Goal: Task Accomplishment & Management: Use online tool/utility

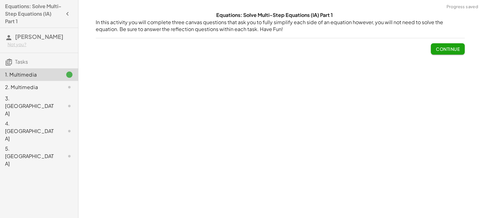
click at [444, 50] on span "Continue" at bounding box center [448, 49] width 24 height 6
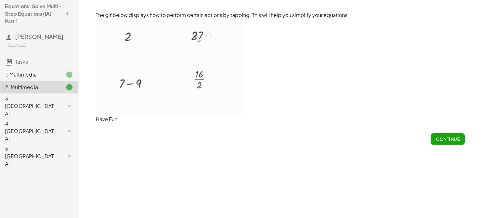
click at [210, 37] on img at bounding box center [171, 66] width 150 height 95
click at [434, 144] on button "Continue" at bounding box center [448, 138] width 34 height 11
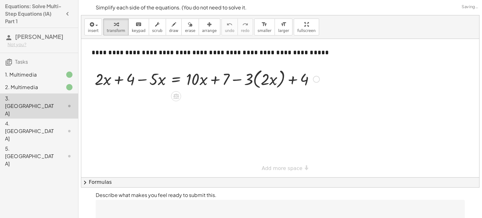
click at [107, 80] on div at bounding box center [207, 79] width 231 height 24
click at [161, 79] on div at bounding box center [207, 79] width 231 height 24
drag, startPoint x: 161, startPoint y: 81, endPoint x: 166, endPoint y: 85, distance: 6.7
click at [166, 85] on div at bounding box center [207, 79] width 231 height 24
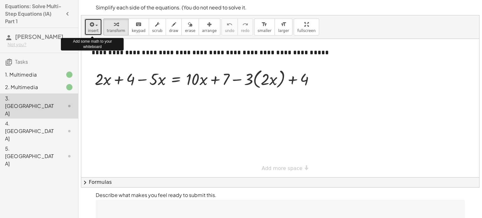
click at [97, 25] on button "insert" at bounding box center [93, 27] width 18 height 17
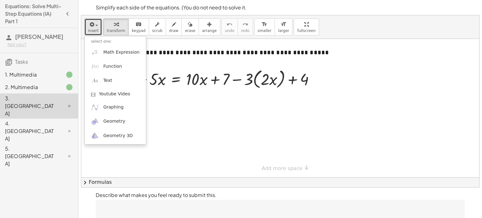
click at [188, 137] on div at bounding box center [280, 108] width 398 height 138
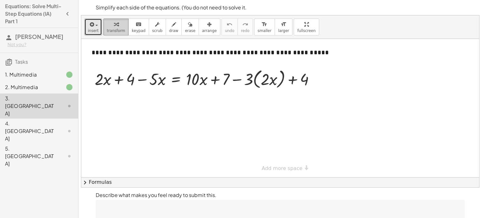
click at [115, 24] on icon "button" at bounding box center [116, 25] width 4 height 8
click at [129, 79] on div at bounding box center [207, 79] width 231 height 24
click at [137, 29] on span "keypad" at bounding box center [139, 31] width 14 height 4
click at [168, 100] on div at bounding box center [280, 108] width 398 height 138
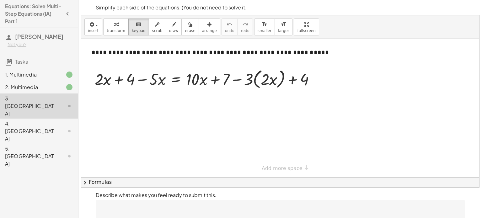
click at [194, 102] on div at bounding box center [280, 108] width 398 height 138
click at [213, 78] on div at bounding box center [218, 80] width 22 height 18
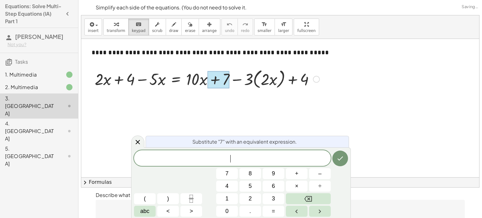
click at [251, 110] on div at bounding box center [280, 108] width 398 height 138
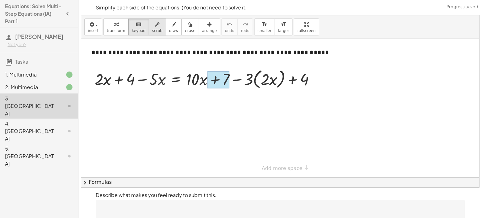
click at [152, 29] on span "scrub" at bounding box center [157, 31] width 10 height 4
click at [156, 77] on div at bounding box center [207, 79] width 231 height 24
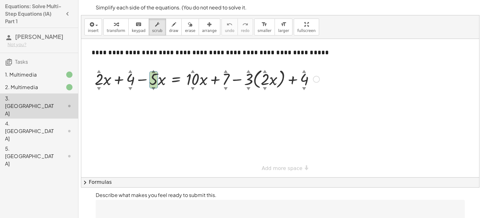
click at [153, 82] on div at bounding box center [207, 79] width 231 height 24
click at [153, 88] on div "▼" at bounding box center [154, 89] width 4 height 6
drag, startPoint x: 151, startPoint y: 77, endPoint x: 151, endPoint y: 92, distance: 14.7
click at [151, 92] on div "**********" at bounding box center [280, 108] width 398 height 138
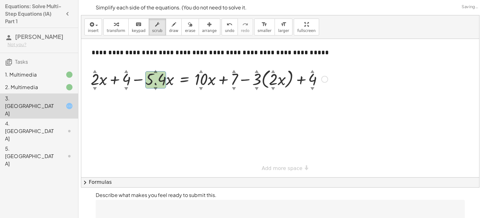
click at [154, 84] on div at bounding box center [209, 79] width 243 height 24
click at [157, 76] on div at bounding box center [209, 79] width 243 height 24
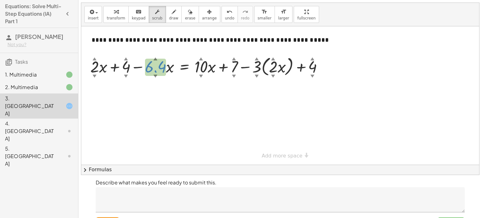
drag, startPoint x: 157, startPoint y: 72, endPoint x: 161, endPoint y: 95, distance: 23.5
click at [161, 95] on div "**********" at bounding box center [280, 95] width 398 height 138
drag, startPoint x: 158, startPoint y: 63, endPoint x: 153, endPoint y: 35, distance: 28.4
click at [153, 35] on div "**********" at bounding box center [280, 95] width 398 height 138
click at [169, 10] on div "button" at bounding box center [173, 12] width 9 height 8
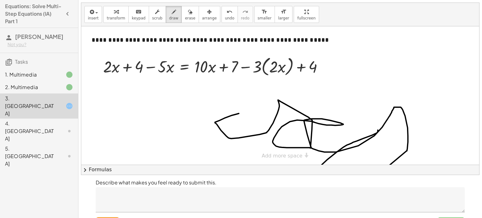
drag, startPoint x: 239, startPoint y: 113, endPoint x: 378, endPoint y: 130, distance: 140.0
click at [378, 130] on div at bounding box center [280, 95] width 398 height 138
click at [181, 22] on button "erase" at bounding box center [189, 14] width 17 height 17
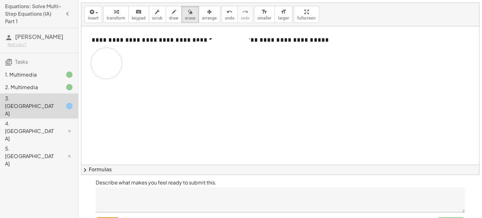
drag, startPoint x: 197, startPoint y: 109, endPoint x: 106, endPoint y: 63, distance: 101.9
click at [106, 63] on div at bounding box center [280, 125] width 398 height 198
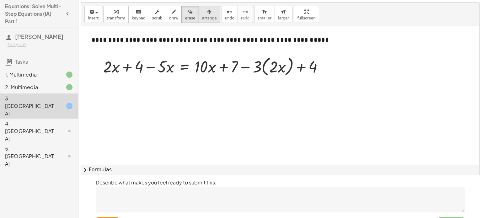
click at [202, 17] on span "arrange" at bounding box center [209, 18] width 15 height 4
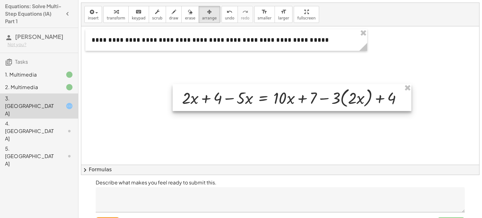
drag, startPoint x: 210, startPoint y: 75, endPoint x: 291, endPoint y: 106, distance: 86.6
click at [291, 106] on div at bounding box center [292, 97] width 239 height 27
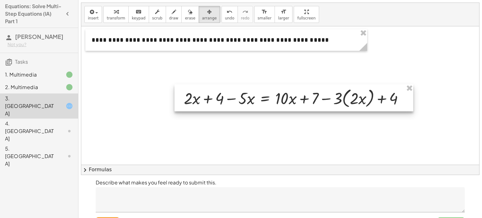
click at [289, 105] on div at bounding box center [293, 97] width 239 height 27
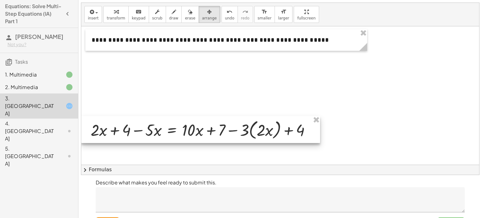
drag, startPoint x: 289, startPoint y: 105, endPoint x: 169, endPoint y: 136, distance: 124.1
click at [169, 136] on div at bounding box center [200, 129] width 239 height 27
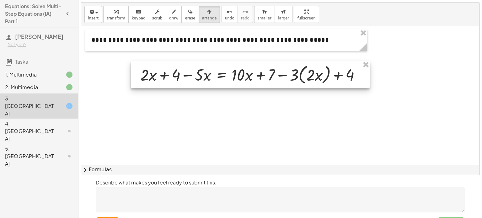
drag, startPoint x: 169, startPoint y: 136, endPoint x: 219, endPoint y: 81, distance: 74.6
click at [219, 81] on div at bounding box center [250, 74] width 239 height 27
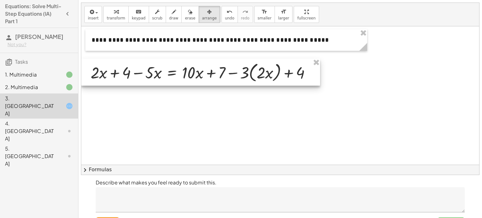
drag, startPoint x: 218, startPoint y: 81, endPoint x: 168, endPoint y: 80, distance: 50.2
click at [168, 80] on div at bounding box center [200, 72] width 239 height 27
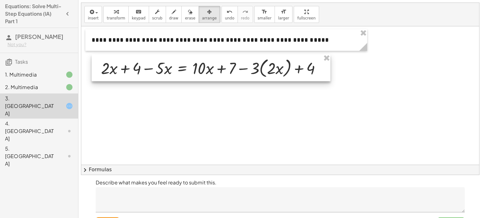
drag, startPoint x: 169, startPoint y: 79, endPoint x: 179, endPoint y: 75, distance: 11.1
click at [179, 75] on div at bounding box center [211, 67] width 239 height 27
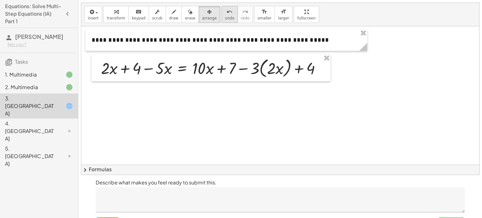
click at [221, 21] on button "undo undo" at bounding box center [229, 14] width 16 height 17
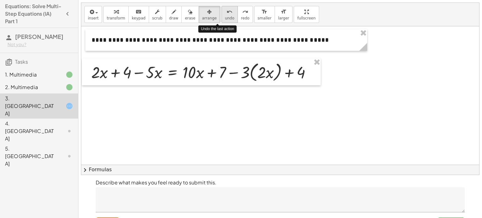
click at [221, 21] on button "undo undo" at bounding box center [229, 14] width 16 height 17
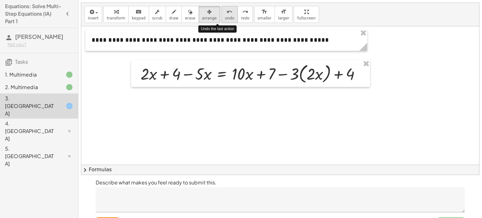
click at [221, 21] on button "undo undo" at bounding box center [229, 14] width 16 height 17
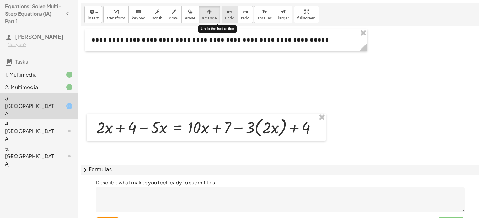
click at [221, 21] on button "undo undo" at bounding box center [229, 14] width 16 height 17
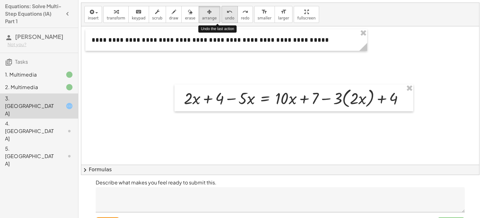
click at [221, 21] on button "undo undo" at bounding box center [229, 14] width 16 height 17
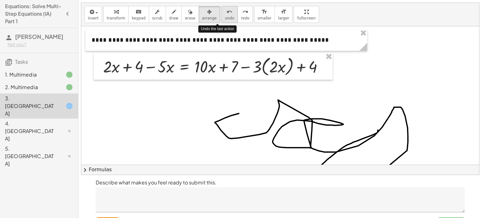
click at [221, 21] on button "undo undo" at bounding box center [229, 14] width 16 height 17
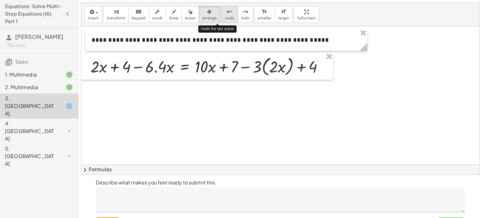
click at [221, 21] on button "undo undo" at bounding box center [229, 14] width 16 height 17
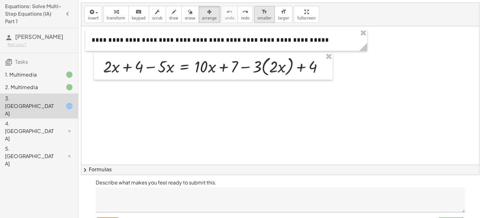
click at [258, 18] on span "smaller" at bounding box center [265, 18] width 14 height 4
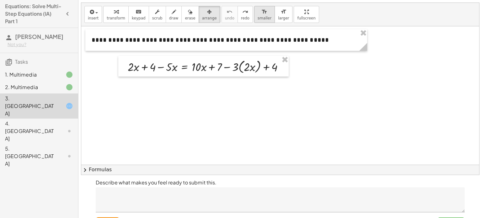
click at [258, 17] on span "smaller" at bounding box center [265, 18] width 14 height 4
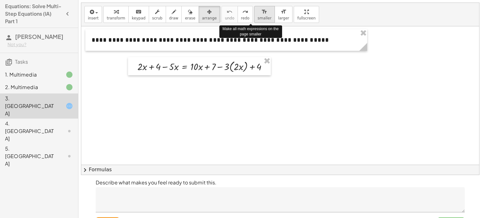
click at [258, 17] on span "smaller" at bounding box center [265, 18] width 14 height 4
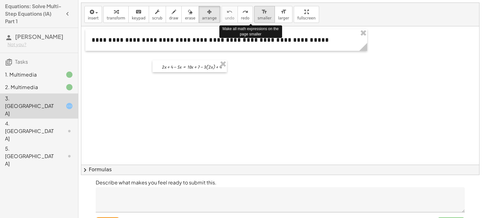
click at [258, 17] on span "smaller" at bounding box center [265, 18] width 14 height 4
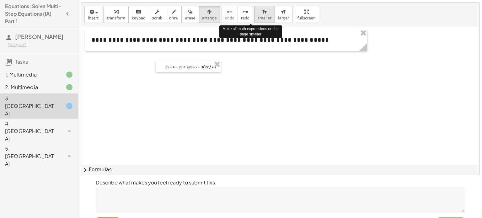
click at [258, 17] on span "smaller" at bounding box center [265, 18] width 14 height 4
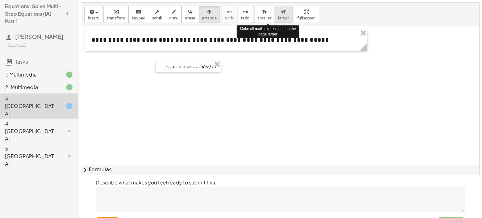
click at [280, 10] on icon "format_size" at bounding box center [283, 12] width 6 height 8
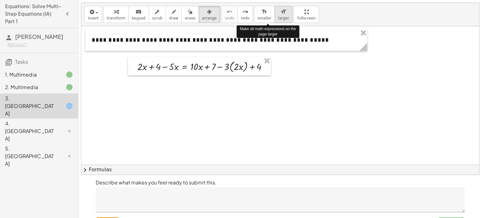
click at [280, 10] on icon "format_size" at bounding box center [283, 12] width 6 height 8
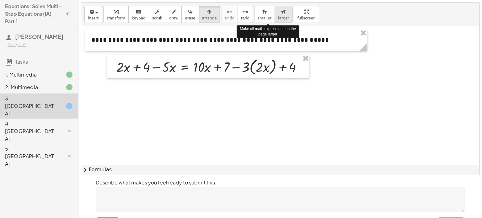
click at [280, 10] on icon "format_size" at bounding box center [283, 12] width 6 height 8
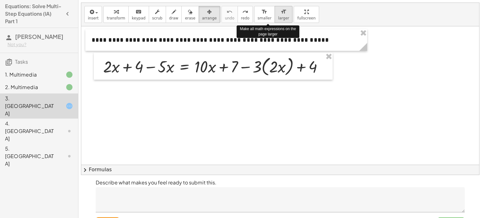
click at [280, 10] on icon "format_size" at bounding box center [283, 12] width 6 height 8
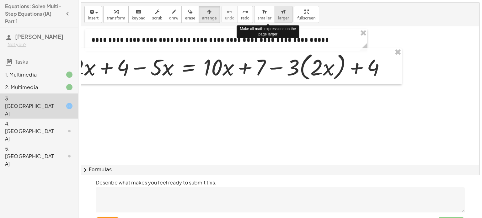
click at [280, 10] on icon "format_size" at bounding box center [283, 12] width 6 height 8
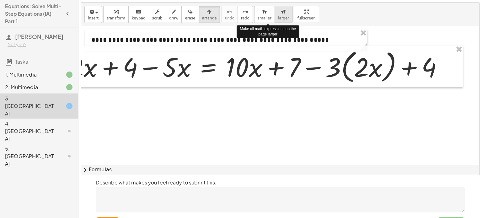
click at [280, 10] on icon "format_size" at bounding box center [283, 12] width 6 height 8
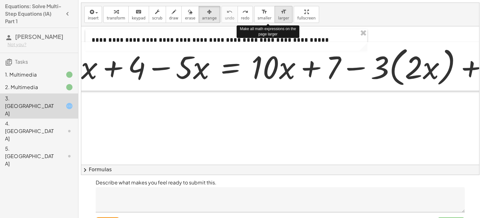
click at [280, 10] on icon "format_size" at bounding box center [283, 12] width 6 height 8
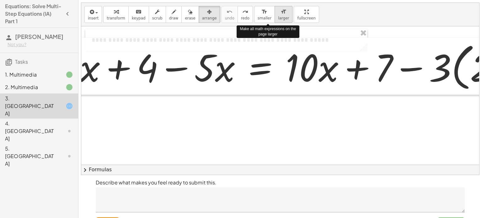
click at [280, 10] on icon "format_size" at bounding box center [283, 12] width 6 height 8
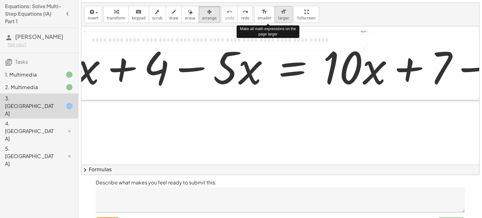
click at [280, 10] on icon "format_size" at bounding box center [283, 12] width 6 height 8
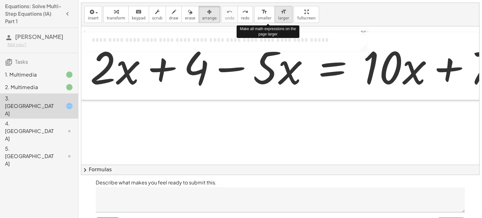
click at [280, 10] on icon "format_size" at bounding box center [283, 12] width 6 height 8
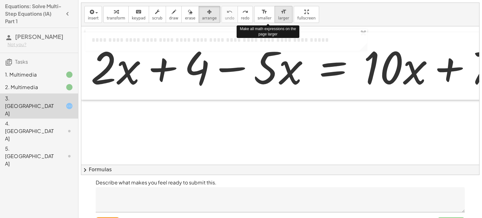
click at [280, 10] on icon "format_size" at bounding box center [283, 12] width 6 height 8
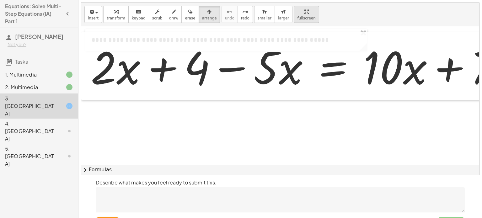
click at [288, 49] on div "**********" at bounding box center [280, 89] width 398 height 172
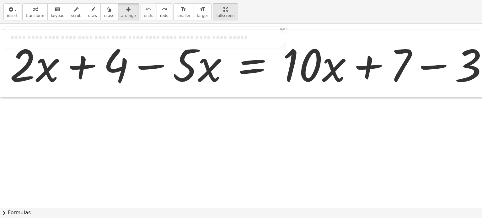
scroll to position [0, 0]
click at [207, 0] on html "Equations: Solve Multi-Step Equations (IA) Part 1 [PERSON_NAME] Not you? Tasks …" at bounding box center [241, 123] width 482 height 246
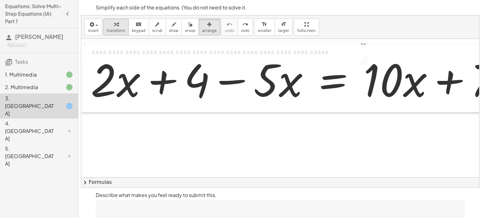
click at [108, 31] on span "transform" at bounding box center [116, 31] width 19 height 4
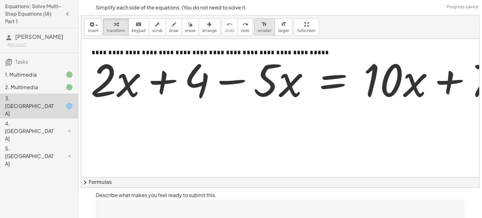
click at [261, 23] on icon "format_size" at bounding box center [264, 25] width 6 height 8
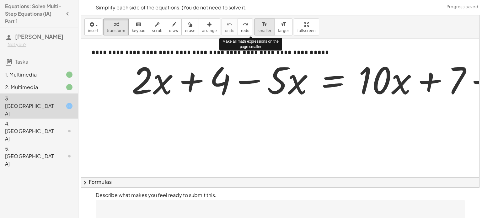
click at [261, 23] on icon "format_size" at bounding box center [264, 25] width 6 height 8
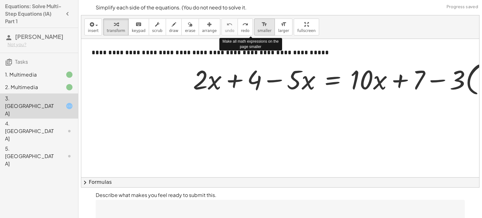
click at [261, 23] on icon "format_size" at bounding box center [264, 25] width 6 height 8
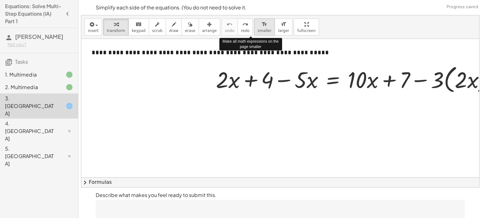
click at [261, 23] on icon "format_size" at bounding box center [264, 25] width 6 height 8
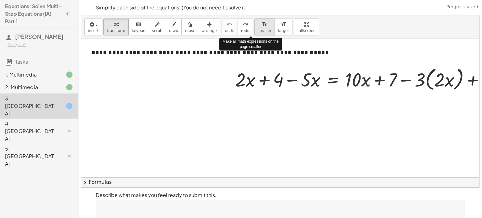
click at [261, 23] on icon "format_size" at bounding box center [264, 25] width 6 height 8
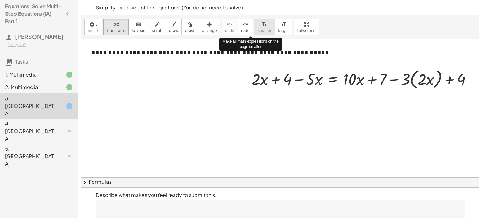
click at [261, 23] on icon "format_size" at bounding box center [264, 25] width 6 height 8
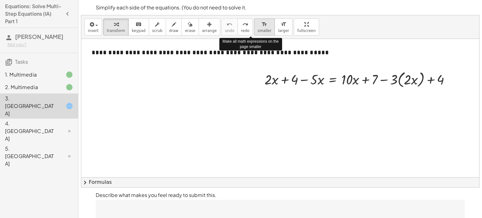
click at [261, 23] on icon "format_size" at bounding box center [264, 25] width 6 height 8
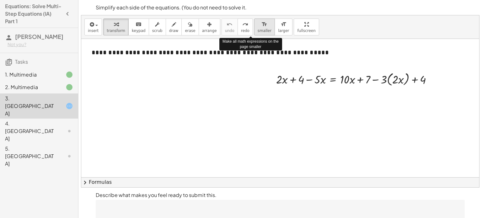
click at [261, 23] on icon "format_size" at bounding box center [264, 25] width 6 height 8
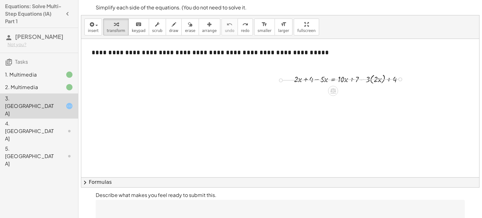
drag, startPoint x: 401, startPoint y: 78, endPoint x: 286, endPoint y: 79, distance: 114.5
click at [286, 79] on div "+ · 2 · x + 4 − · 5 · x = + · 10 · x + 7 − · 3 · ( · 2 · x ) + 4" at bounding box center [345, 79] width 120 height 16
click at [274, 30] on button "format_size larger" at bounding box center [283, 27] width 18 height 17
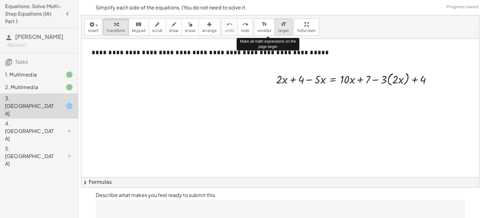
click at [274, 30] on button "format_size larger" at bounding box center [283, 27] width 18 height 17
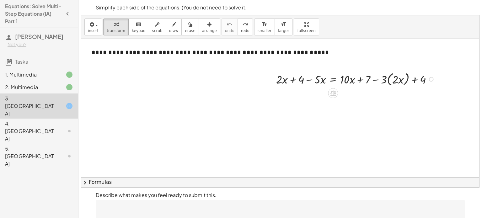
click at [261, 99] on div "**********" at bounding box center [280, 138] width 398 height 198
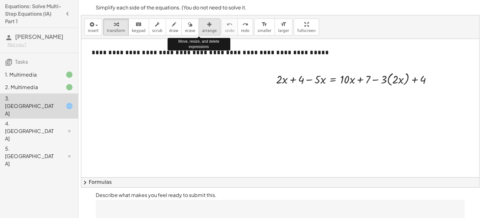
click at [202, 29] on span "arrange" at bounding box center [209, 31] width 15 height 4
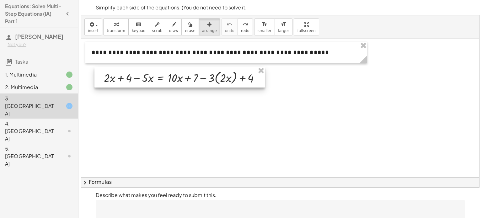
drag, startPoint x: 310, startPoint y: 75, endPoint x: 138, endPoint y: 73, distance: 171.9
click at [138, 73] on div at bounding box center [179, 77] width 170 height 21
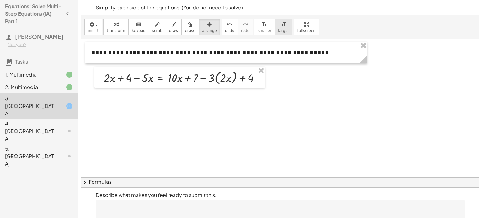
click at [274, 34] on button "format_size larger" at bounding box center [283, 27] width 18 height 17
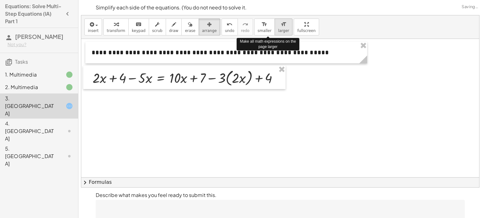
click at [274, 34] on button "format_size larger" at bounding box center [283, 27] width 18 height 17
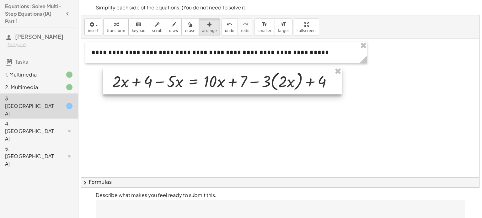
drag, startPoint x: 191, startPoint y: 84, endPoint x: 213, endPoint y: 88, distance: 22.0
click at [213, 88] on div at bounding box center [222, 80] width 239 height 27
click at [137, 81] on div at bounding box center [222, 80] width 239 height 27
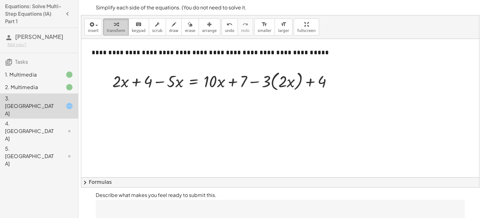
click at [114, 30] on span "transform" at bounding box center [116, 31] width 19 height 4
click at [137, 80] on div at bounding box center [224, 81] width 231 height 24
click at [162, 82] on div at bounding box center [224, 81] width 231 height 24
click at [193, 83] on div at bounding box center [224, 81] width 231 height 24
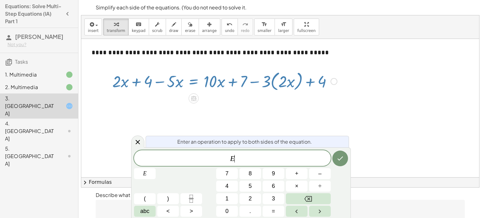
click at [193, 83] on div at bounding box center [224, 81] width 231 height 24
click at [236, 118] on div at bounding box center [280, 138] width 398 height 198
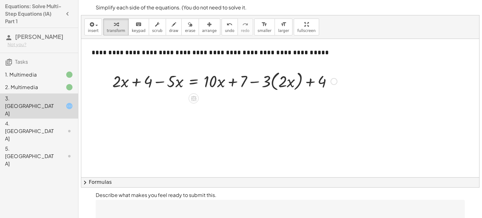
click at [221, 82] on div at bounding box center [224, 81] width 231 height 24
click at [233, 83] on div at bounding box center [224, 81] width 231 height 24
click at [255, 82] on div at bounding box center [224, 81] width 231 height 24
click at [289, 81] on div at bounding box center [224, 81] width 231 height 24
click at [314, 82] on div at bounding box center [224, 81] width 231 height 24
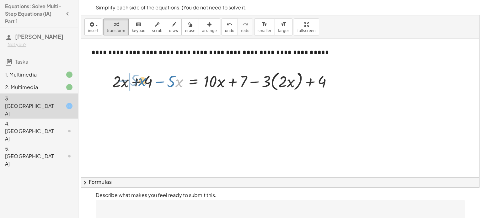
drag, startPoint x: 175, startPoint y: 84, endPoint x: 139, endPoint y: 83, distance: 36.1
click at [139, 83] on div at bounding box center [224, 81] width 231 height 24
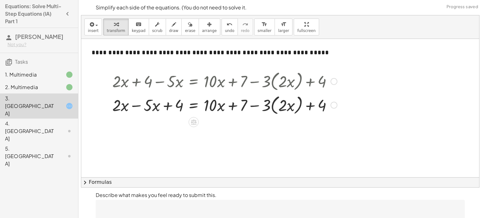
click at [146, 106] on div at bounding box center [224, 105] width 231 height 24
click at [128, 103] on div at bounding box center [224, 105] width 231 height 24
click at [125, 108] on div at bounding box center [224, 105] width 231 height 24
click at [140, 104] on div at bounding box center [224, 105] width 231 height 24
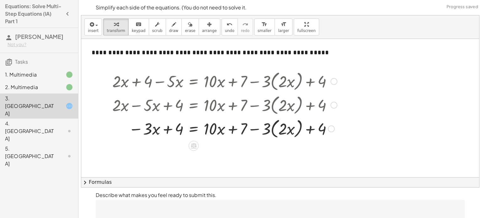
click at [167, 129] on div at bounding box center [224, 128] width 231 height 24
drag, startPoint x: 213, startPoint y: 131, endPoint x: 164, endPoint y: 132, distance: 48.6
click at [164, 132] on div at bounding box center [224, 128] width 231 height 24
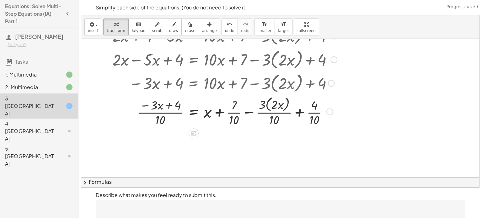
scroll to position [47, 0]
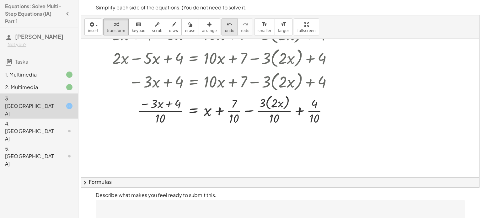
click at [225, 29] on span "undo" at bounding box center [229, 31] width 9 height 4
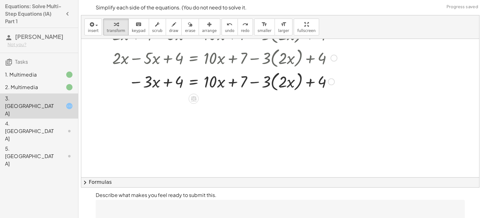
click at [226, 82] on div at bounding box center [220, 81] width 241 height 24
click at [170, 81] on div at bounding box center [220, 81] width 241 height 24
click at [291, 81] on div at bounding box center [220, 81] width 241 height 24
drag, startPoint x: 213, startPoint y: 78, endPoint x: 303, endPoint y: 77, distance: 90.4
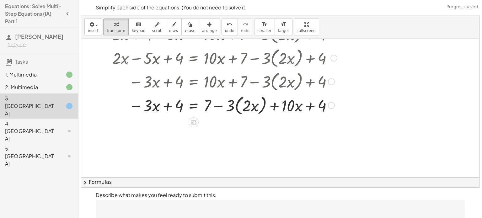
click at [265, 102] on div at bounding box center [224, 105] width 231 height 24
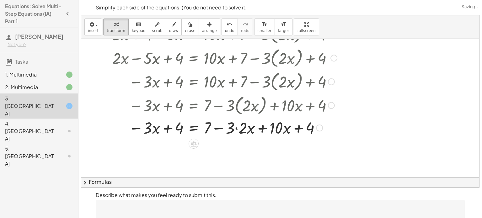
click at [269, 127] on div at bounding box center [224, 127] width 231 height 21
click at [266, 129] on div at bounding box center [224, 127] width 231 height 21
drag, startPoint x: 239, startPoint y: 126, endPoint x: 242, endPoint y: 147, distance: 20.3
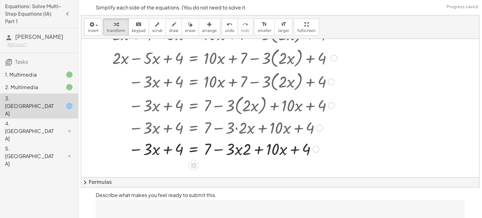
click at [249, 149] on div at bounding box center [224, 148] width 231 height 21
click at [237, 150] on div at bounding box center [224, 148] width 231 height 21
click at [157, 148] on div at bounding box center [224, 148] width 231 height 21
click at [150, 151] on div at bounding box center [224, 148] width 231 height 21
click at [226, 24] on icon "undo" at bounding box center [229, 25] width 6 height 8
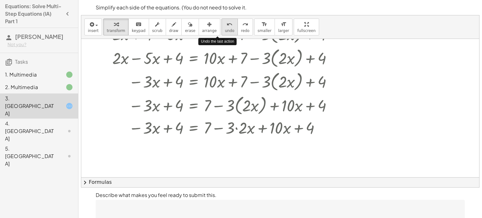
click at [226, 24] on icon "undo" at bounding box center [229, 25] width 6 height 8
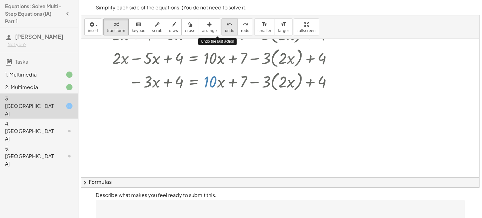
click at [226, 24] on icon "undo" at bounding box center [229, 25] width 6 height 8
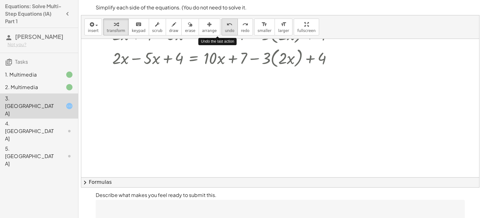
click at [226, 24] on icon "undo" at bounding box center [229, 25] width 6 height 8
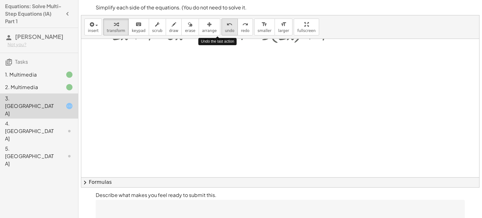
click at [226, 24] on icon "undo" at bounding box center [229, 25] width 6 height 8
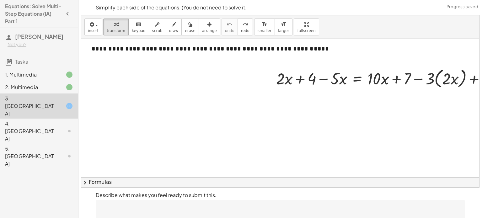
scroll to position [4, 0]
drag, startPoint x: 345, startPoint y: 81, endPoint x: 254, endPoint y: 83, distance: 91.0
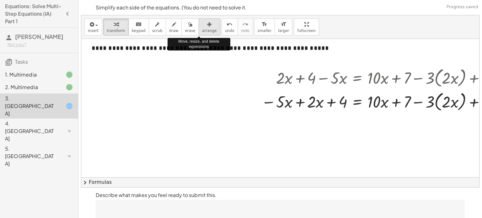
click at [207, 23] on icon "button" at bounding box center [209, 25] width 4 height 8
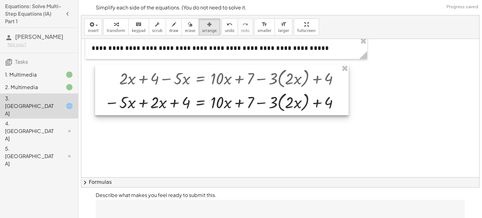
drag, startPoint x: 354, startPoint y: 100, endPoint x: 197, endPoint y: 100, distance: 157.5
click at [197, 100] on div at bounding box center [221, 90] width 253 height 51
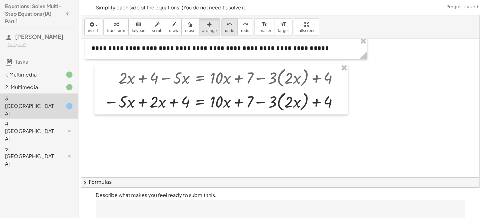
click at [221, 33] on button "undo undo" at bounding box center [229, 27] width 16 height 17
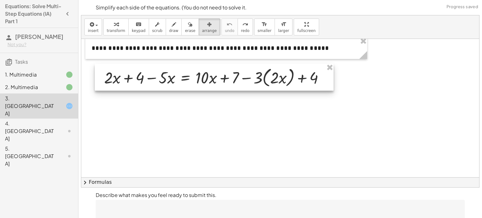
drag, startPoint x: 346, startPoint y: 84, endPoint x: 174, endPoint y: 84, distance: 171.3
click at [174, 84] on div at bounding box center [214, 77] width 239 height 27
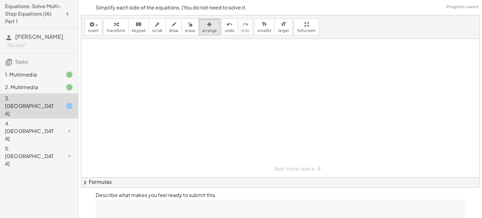
scroll to position [0, 0]
click at [225, 32] on span "undo" at bounding box center [229, 31] width 9 height 4
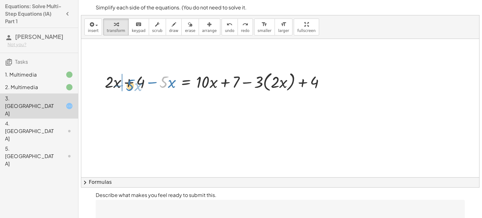
drag, startPoint x: 167, startPoint y: 82, endPoint x: 132, endPoint y: 85, distance: 34.7
click at [132, 85] on div at bounding box center [217, 82] width 231 height 24
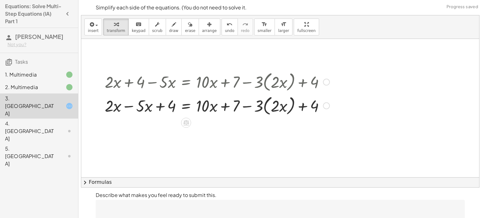
click at [129, 106] on div at bounding box center [217, 105] width 231 height 24
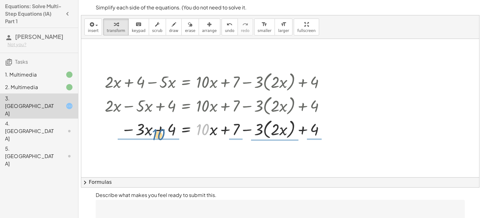
drag, startPoint x: 207, startPoint y: 129, endPoint x: 162, endPoint y: 134, distance: 46.0
click at [162, 134] on div at bounding box center [217, 129] width 231 height 24
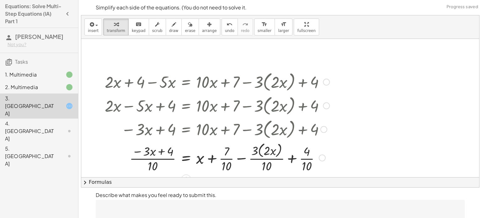
click at [158, 158] on div at bounding box center [217, 157] width 231 height 33
click at [209, 22] on div "insert select one: Math Expression Function Text Youtube Video Graphing Geometr…" at bounding box center [280, 27] width 398 height 24
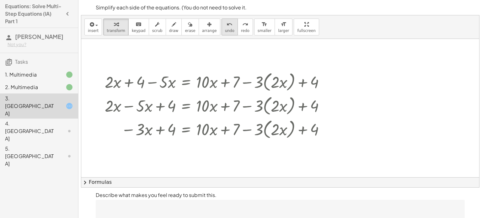
click at [226, 24] on icon "undo" at bounding box center [229, 25] width 6 height 8
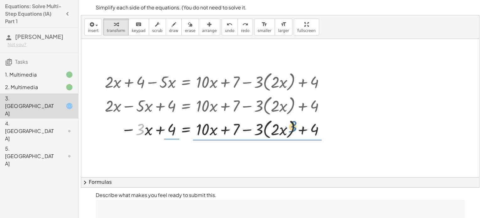
drag, startPoint x: 137, startPoint y: 131, endPoint x: 290, endPoint y: 128, distance: 152.5
click at [290, 128] on div at bounding box center [213, 129] width 241 height 24
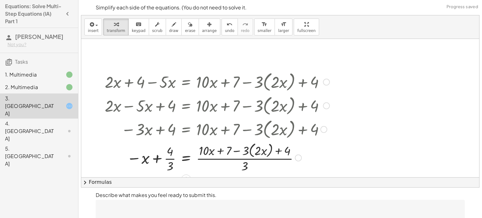
click at [143, 160] on div at bounding box center [217, 157] width 231 height 33
click at [158, 158] on div at bounding box center [217, 157] width 231 height 33
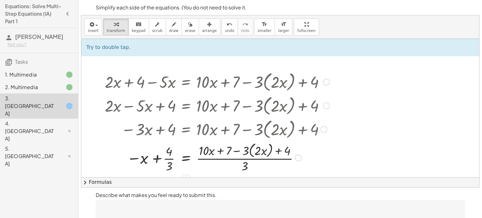
click at [244, 152] on div at bounding box center [217, 157] width 231 height 33
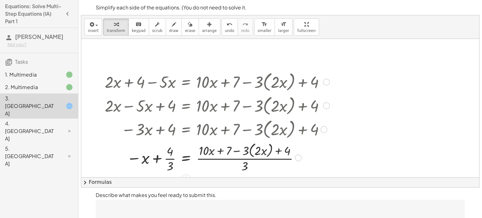
click at [251, 153] on div at bounding box center [217, 157] width 231 height 33
click at [255, 152] on div at bounding box center [217, 156] width 231 height 31
click at [247, 151] on div at bounding box center [217, 156] width 231 height 31
click at [261, 153] on div at bounding box center [217, 156] width 231 height 31
click at [214, 152] on div at bounding box center [217, 156] width 231 height 31
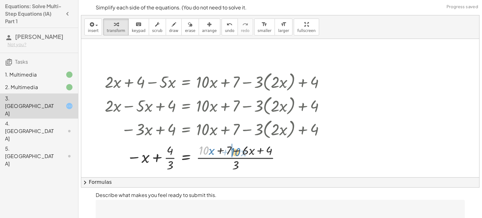
drag, startPoint x: 207, startPoint y: 151, endPoint x: 241, endPoint y: 151, distance: 33.3
click at [241, 151] on div at bounding box center [217, 156] width 231 height 31
click at [238, 150] on div at bounding box center [217, 156] width 231 height 31
click at [223, 150] on div at bounding box center [217, 156] width 231 height 31
click at [141, 158] on div at bounding box center [217, 156] width 231 height 31
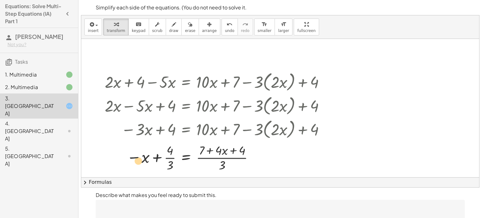
drag, startPoint x: 223, startPoint y: 152, endPoint x: 136, endPoint y: 162, distance: 87.2
click at [136, 162] on div at bounding box center [217, 156] width 231 height 31
drag, startPoint x: 222, startPoint y: 151, endPoint x: 128, endPoint y: 158, distance: 94.1
click at [128, 158] on div at bounding box center [217, 156] width 231 height 31
drag, startPoint x: 217, startPoint y: 147, endPoint x: 126, endPoint y: 147, distance: 91.6
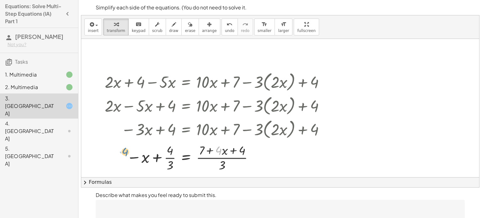
click at [126, 147] on div at bounding box center [217, 156] width 231 height 31
click at [224, 164] on div at bounding box center [217, 156] width 231 height 31
click at [220, 157] on div at bounding box center [217, 156] width 231 height 31
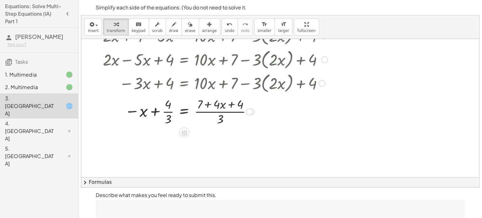
scroll to position [47, 2]
click at [157, 109] on div at bounding box center [215, 110] width 231 height 31
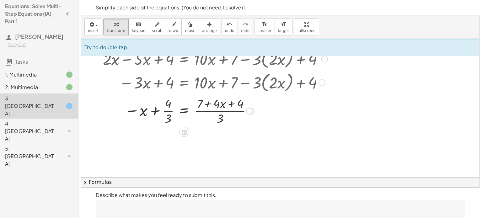
click at [167, 109] on div at bounding box center [215, 110] width 231 height 31
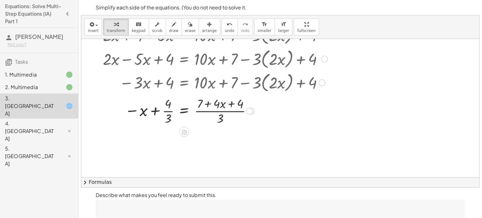
click at [167, 109] on div at bounding box center [215, 110] width 231 height 31
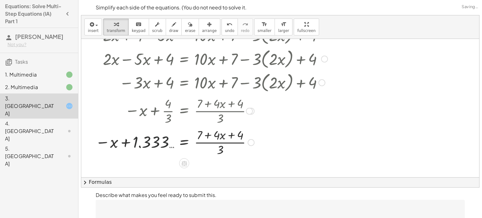
click at [147, 140] on div at bounding box center [211, 141] width 238 height 31
click at [124, 142] on div at bounding box center [211, 141] width 238 height 31
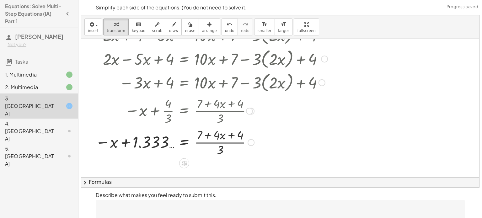
click at [203, 139] on div at bounding box center [211, 141] width 238 height 31
click at [205, 141] on div at bounding box center [211, 141] width 238 height 31
click at [207, 144] on div at bounding box center [211, 141] width 238 height 31
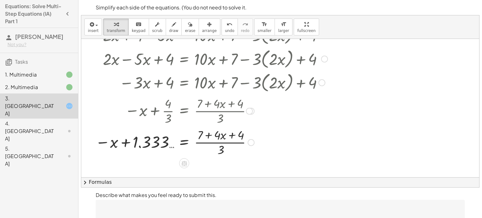
click at [207, 144] on div at bounding box center [211, 141] width 238 height 31
click at [183, 143] on div at bounding box center [211, 141] width 238 height 31
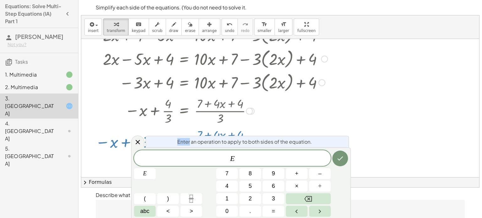
click at [266, 112] on div at bounding box center [211, 110] width 238 height 31
click at [139, 143] on icon at bounding box center [138, 142] width 8 height 8
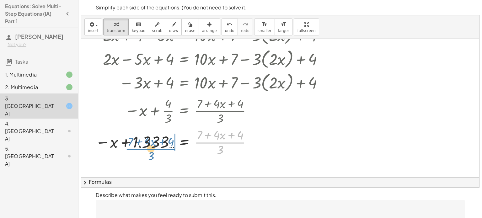
drag, startPoint x: 222, startPoint y: 141, endPoint x: 150, endPoint y: 144, distance: 72.3
click at [150, 144] on div at bounding box center [211, 141] width 238 height 31
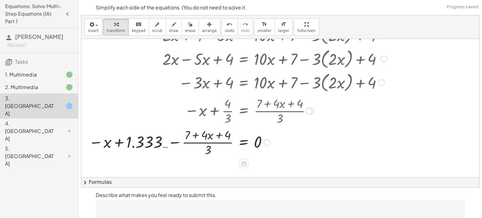
click at [176, 142] on div at bounding box center [238, 141] width 305 height 31
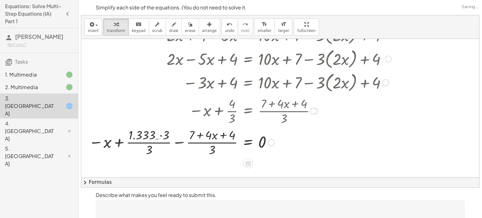
click at [176, 142] on div at bounding box center [240, 141] width 309 height 31
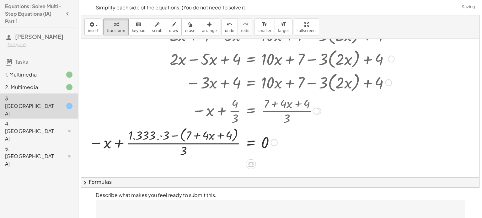
click at [176, 142] on div at bounding box center [242, 141] width 312 height 33
click at [267, 142] on div at bounding box center [242, 141] width 312 height 33
click at [264, 142] on div at bounding box center [242, 141] width 312 height 33
drag, startPoint x: 264, startPoint y: 142, endPoint x: 205, endPoint y: 155, distance: 60.9
click at [205, 155] on div at bounding box center [242, 141] width 312 height 33
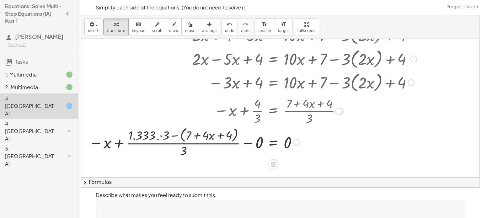
click at [256, 144] on div at bounding box center [253, 141] width 334 height 33
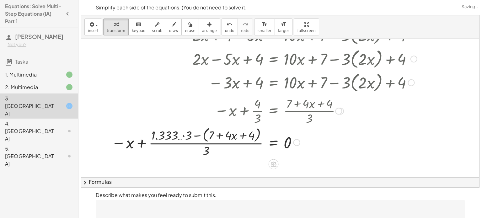
click at [229, 135] on div at bounding box center [264, 141] width 312 height 33
click at [216, 136] on div at bounding box center [264, 141] width 312 height 33
drag, startPoint x: 232, startPoint y: 134, endPoint x: 203, endPoint y: 134, distance: 28.2
click at [203, 134] on div at bounding box center [264, 141] width 312 height 33
click at [243, 136] on div at bounding box center [264, 141] width 312 height 33
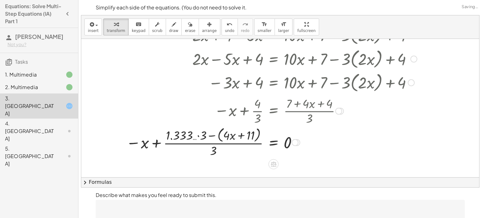
click at [241, 134] on div at bounding box center [271, 141] width 297 height 33
drag, startPoint x: 141, startPoint y: 142, endPoint x: 242, endPoint y: 132, distance: 100.9
click at [242, 132] on div at bounding box center [271, 141] width 297 height 33
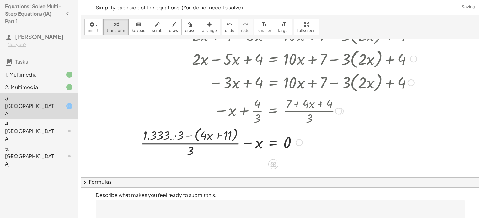
click at [250, 143] on div at bounding box center [278, 141] width 282 height 33
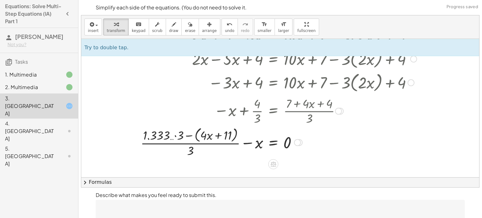
click at [213, 133] on div at bounding box center [278, 141] width 282 height 33
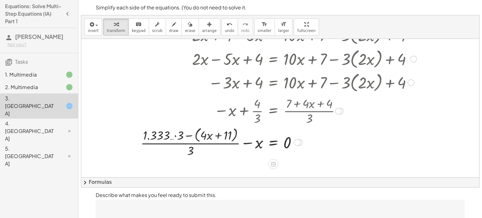
click at [157, 134] on div at bounding box center [278, 141] width 282 height 33
click at [168, 137] on div at bounding box center [278, 141] width 282 height 33
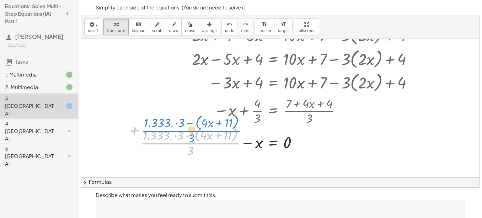
drag, startPoint x: 188, startPoint y: 147, endPoint x: 189, endPoint y: 135, distance: 12.0
click at [189, 135] on div at bounding box center [278, 141] width 282 height 33
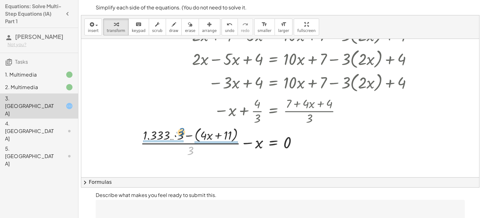
drag, startPoint x: 191, startPoint y: 151, endPoint x: 182, endPoint y: 132, distance: 20.9
click at [182, 132] on div at bounding box center [278, 141] width 282 height 33
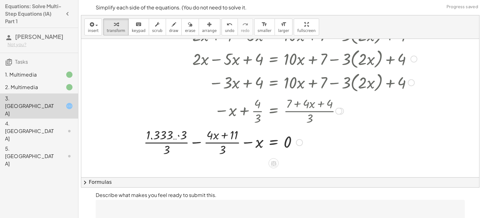
click at [200, 141] on div at bounding box center [281, 141] width 280 height 31
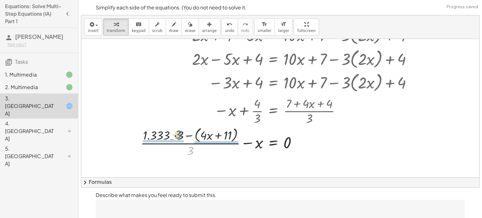
drag, startPoint x: 192, startPoint y: 151, endPoint x: 179, endPoint y: 134, distance: 21.0
click at [179, 134] on div at bounding box center [278, 141] width 282 height 33
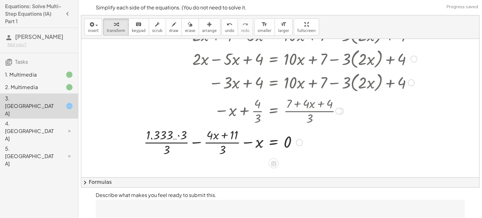
click at [222, 138] on div at bounding box center [281, 141] width 280 height 31
click at [222, 139] on div at bounding box center [281, 141] width 280 height 31
click at [224, 141] on div at bounding box center [281, 141] width 280 height 31
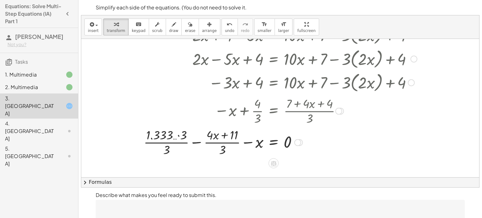
click at [173, 141] on div at bounding box center [281, 141] width 280 height 31
click at [252, 140] on div at bounding box center [281, 141] width 280 height 31
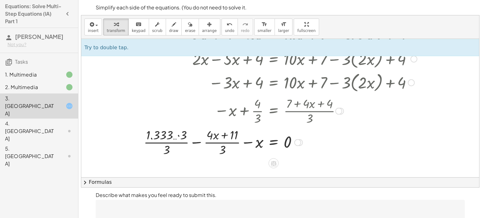
click at [185, 142] on div at bounding box center [281, 141] width 280 height 31
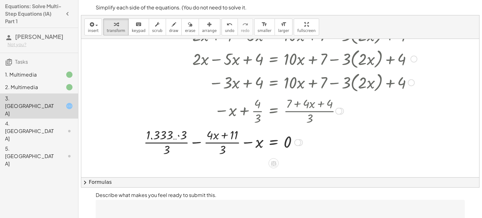
click at [200, 144] on div at bounding box center [281, 141] width 280 height 31
click at [247, 143] on div at bounding box center [278, 141] width 282 height 33
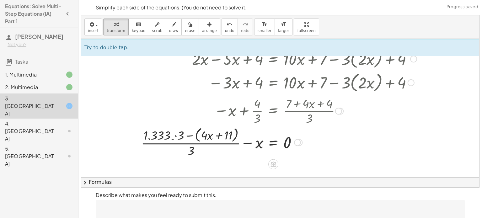
click at [247, 143] on div at bounding box center [278, 141] width 282 height 33
drag, startPoint x: 228, startPoint y: 134, endPoint x: 248, endPoint y: 142, distance: 21.8
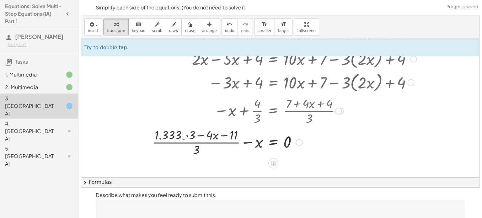
click at [250, 141] on div at bounding box center [284, 141] width 271 height 31
click at [232, 135] on div at bounding box center [284, 141] width 271 height 31
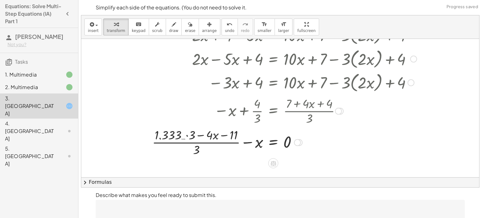
click at [225, 136] on div at bounding box center [284, 141] width 271 height 31
drag, startPoint x: 225, startPoint y: 136, endPoint x: 248, endPoint y: 140, distance: 23.6
click at [248, 140] on div at bounding box center [284, 141] width 271 height 31
drag, startPoint x: 233, startPoint y: 135, endPoint x: 257, endPoint y: 145, distance: 25.3
click at [257, 145] on div at bounding box center [284, 141] width 271 height 31
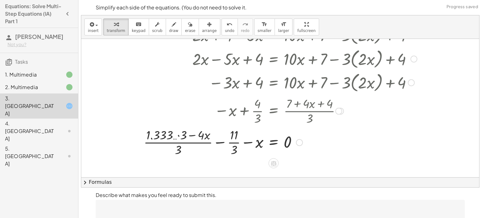
click at [233, 139] on div at bounding box center [281, 141] width 280 height 31
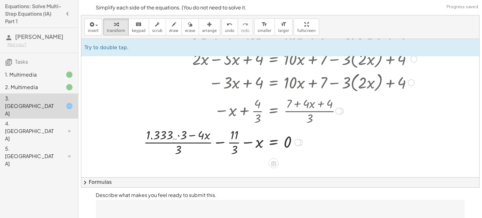
click at [233, 139] on div at bounding box center [281, 141] width 280 height 31
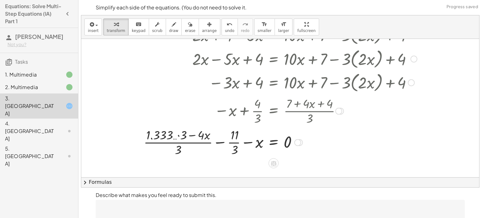
click at [233, 139] on div at bounding box center [281, 141] width 280 height 31
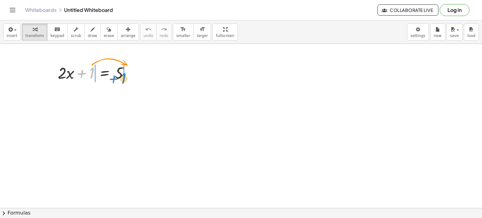
drag, startPoint x: 91, startPoint y: 75, endPoint x: 125, endPoint y: 79, distance: 34.2
click at [125, 79] on div at bounding box center [96, 72] width 83 height 21
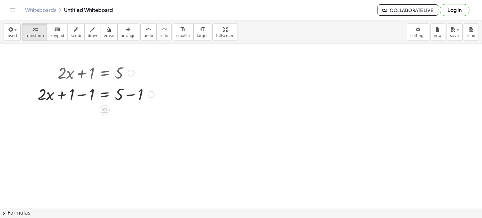
click at [122, 95] on div at bounding box center [96, 93] width 123 height 21
click at [53, 94] on div at bounding box center [96, 93] width 123 height 21
click at [60, 96] on div at bounding box center [96, 93] width 123 height 21
click at [83, 93] on div at bounding box center [96, 93] width 123 height 21
click at [129, 117] on div at bounding box center [96, 114] width 123 height 21
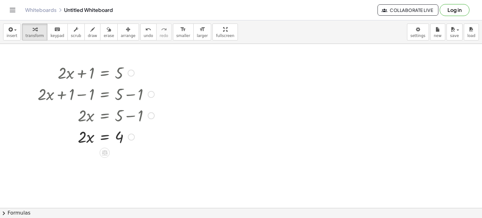
click at [101, 138] on div at bounding box center [96, 136] width 123 height 21
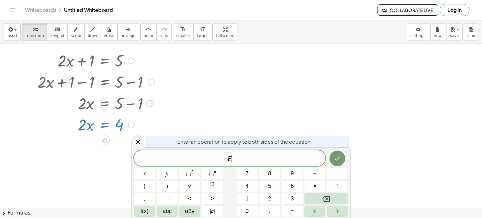
scroll to position [13, 0]
click at [340, 159] on icon "Done" at bounding box center [337, 159] width 8 height 8
click at [335, 161] on icon "Done" at bounding box center [337, 159] width 8 height 8
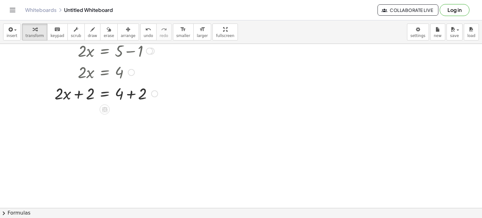
scroll to position [66, 0]
click at [129, 94] on div at bounding box center [98, 92] width 126 height 21
click at [80, 116] on div at bounding box center [98, 113] width 126 height 21
click at [67, 115] on div at bounding box center [98, 113] width 126 height 21
drag, startPoint x: 121, startPoint y: 115, endPoint x: 76, endPoint y: 115, distance: 45.5
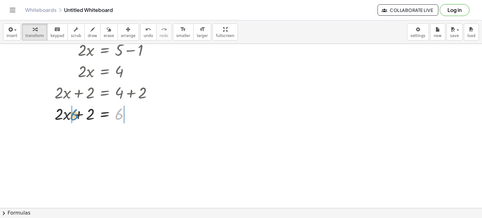
click at [76, 115] on div at bounding box center [98, 113] width 126 height 21
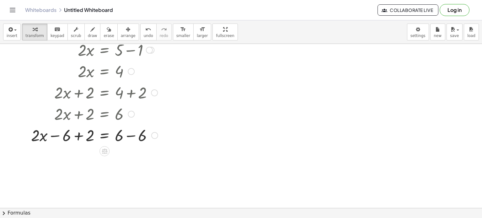
click at [80, 141] on div at bounding box center [94, 134] width 133 height 21
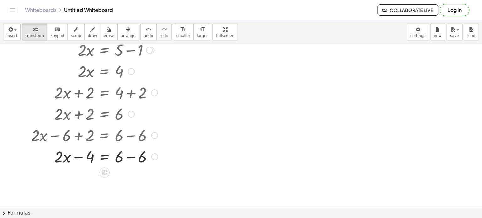
click at [131, 157] on div at bounding box center [94, 156] width 133 height 21
click at [76, 158] on div at bounding box center [94, 156] width 133 height 21
click at [109, 160] on div at bounding box center [94, 156] width 133 height 21
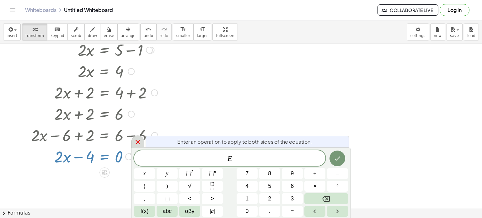
click at [134, 143] on icon at bounding box center [138, 142] width 8 height 8
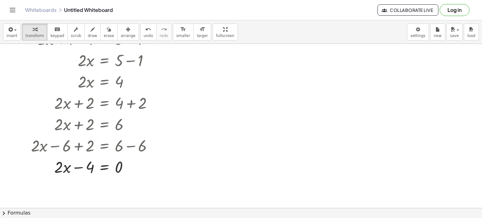
scroll to position [0, 0]
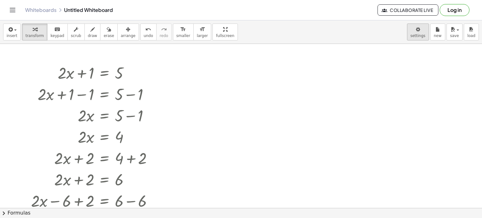
click at [416, 28] on body "Graspable Math Activities Get Started Activity Bank Assigned Work Classes White…" at bounding box center [241, 109] width 482 height 218
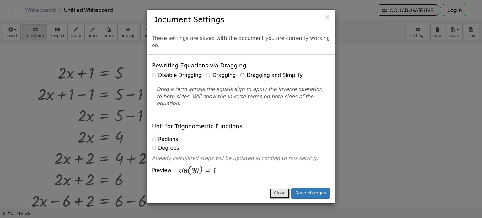
click at [288, 194] on button "Close" at bounding box center [279, 193] width 20 height 11
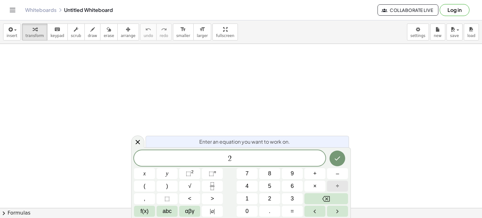
click at [339, 184] on button "÷" at bounding box center [337, 186] width 21 height 11
click at [329, 213] on button "Right arrow" at bounding box center [337, 211] width 21 height 11
click at [320, 211] on button "Left arrow" at bounding box center [314, 211] width 21 height 11
click at [336, 209] on icon "Right arrow" at bounding box center [337, 212] width 8 height 8
click at [211, 189] on icon "Fraction" at bounding box center [212, 186] width 8 height 8
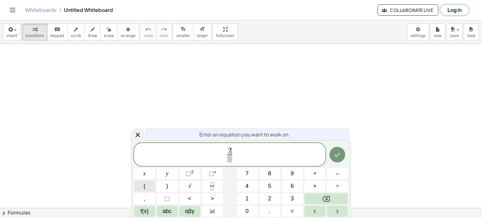
click at [147, 187] on button "(" at bounding box center [144, 186] width 21 height 11
click at [234, 160] on span "​" at bounding box center [229, 158] width 26 height 8
click at [249, 151] on span "2 ( x + 4 ) 3 ​ ​" at bounding box center [229, 154] width 191 height 18
click at [338, 157] on icon "Done" at bounding box center [337, 154] width 8 height 8
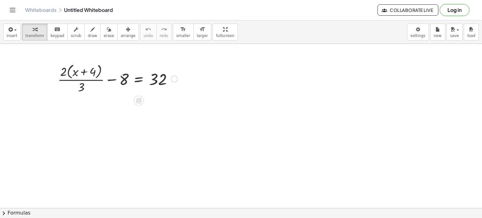
click at [91, 78] on div at bounding box center [118, 78] width 126 height 33
click at [106, 80] on div at bounding box center [118, 78] width 126 height 33
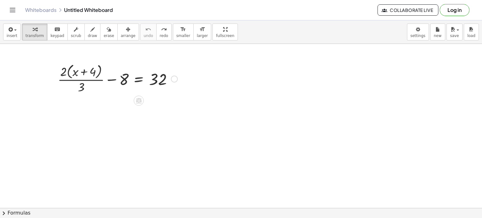
click at [128, 80] on div at bounding box center [118, 78] width 126 height 33
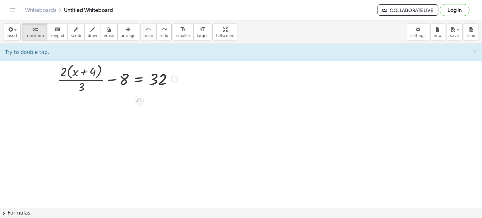
click at [123, 81] on div at bounding box center [118, 78] width 126 height 33
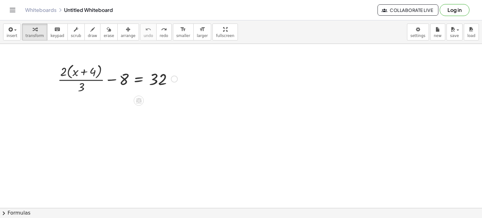
click at [123, 81] on div at bounding box center [118, 78] width 126 height 33
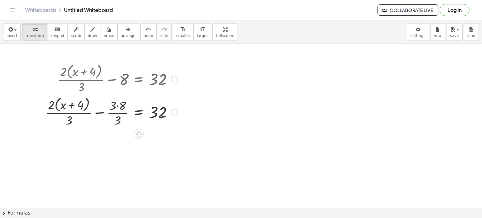
click at [117, 112] on div at bounding box center [111, 111] width 138 height 33
click at [117, 108] on div at bounding box center [111, 111] width 138 height 33
click at [117, 108] on div at bounding box center [113, 111] width 135 height 33
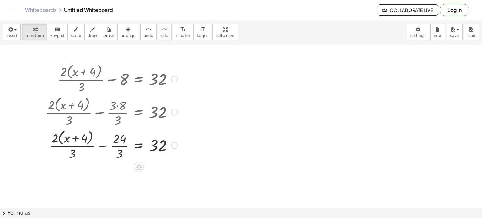
click at [121, 141] on div at bounding box center [111, 144] width 138 height 33
click at [117, 147] on div at bounding box center [111, 144] width 138 height 33
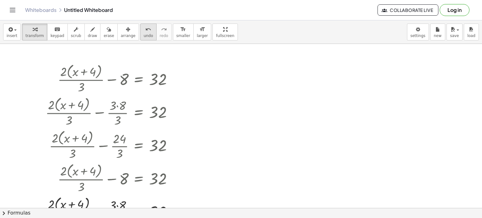
click at [145, 32] on icon "undo" at bounding box center [148, 30] width 6 height 8
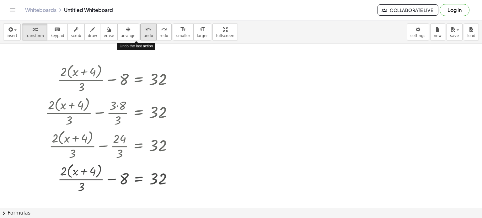
click at [145, 32] on icon "undo" at bounding box center [148, 30] width 6 height 8
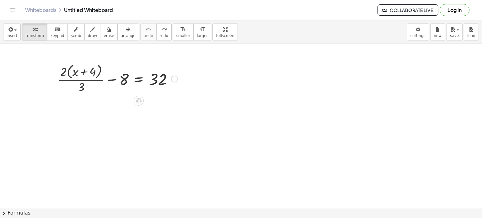
click at [156, 81] on div at bounding box center [118, 78] width 126 height 33
click at [85, 75] on div at bounding box center [118, 78] width 126 height 33
click at [84, 73] on div at bounding box center [118, 78] width 126 height 33
click at [77, 82] on div at bounding box center [118, 78] width 126 height 33
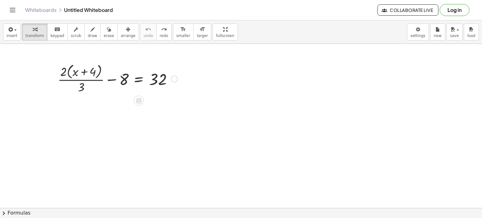
click at [77, 82] on div at bounding box center [118, 78] width 126 height 33
click at [65, 74] on div at bounding box center [118, 78] width 126 height 33
click at [64, 71] on div at bounding box center [118, 78] width 126 height 33
click at [69, 72] on div at bounding box center [118, 78] width 126 height 33
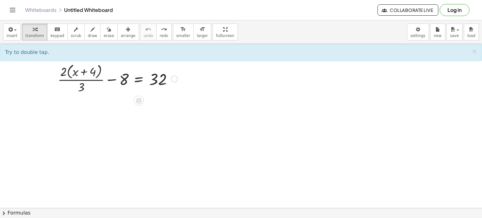
click at [80, 74] on div at bounding box center [118, 78] width 126 height 33
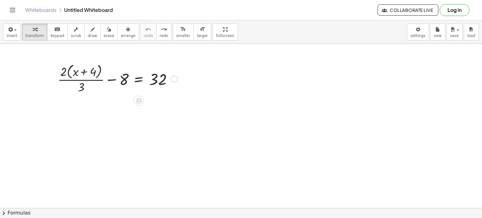
click at [80, 74] on div at bounding box center [118, 78] width 126 height 33
click at [71, 72] on div at bounding box center [118, 78] width 126 height 33
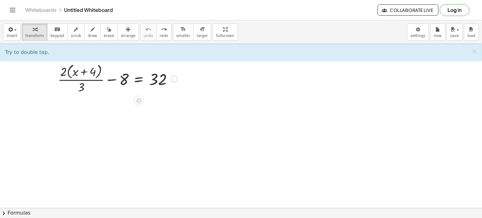
click at [71, 72] on div at bounding box center [118, 78] width 126 height 33
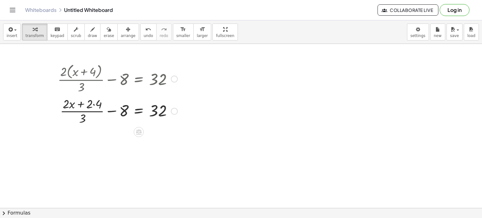
click at [84, 103] on div at bounding box center [118, 110] width 126 height 31
drag, startPoint x: 70, startPoint y: 106, endPoint x: 116, endPoint y: 116, distance: 47.4
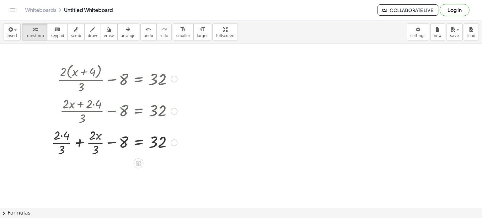
click at [115, 145] on div at bounding box center [114, 141] width 132 height 31
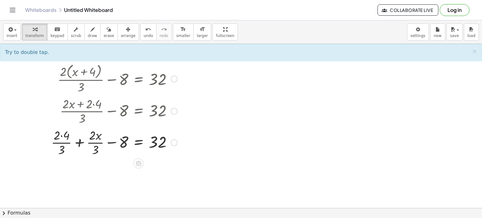
click at [105, 142] on div at bounding box center [114, 141] width 132 height 31
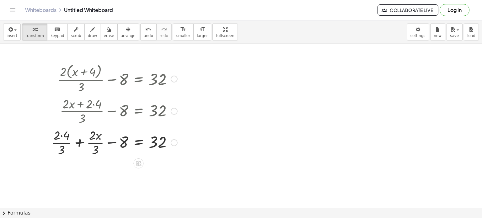
click at [105, 142] on div at bounding box center [114, 141] width 132 height 31
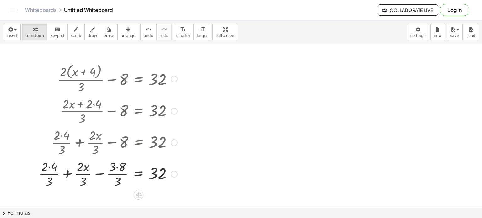
click at [102, 173] on div at bounding box center [108, 173] width 145 height 31
click at [103, 171] on div at bounding box center [113, 173] width 136 height 31
click at [103, 164] on div at bounding box center [113, 173] width 136 height 31
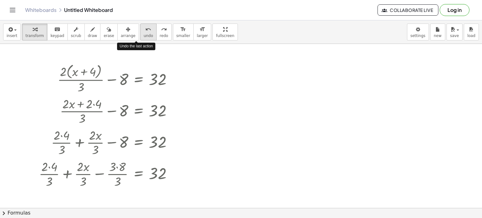
click at [144, 35] on span "undo" at bounding box center [148, 36] width 9 height 4
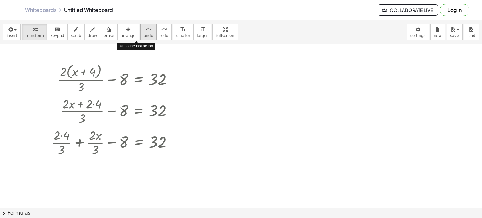
click at [144, 35] on span "undo" at bounding box center [148, 36] width 9 height 4
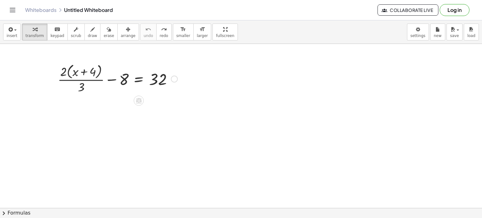
click at [130, 81] on div at bounding box center [118, 78] width 126 height 33
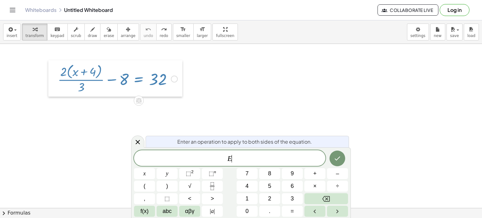
click at [55, 80] on div at bounding box center [52, 78] width 9 height 36
click at [57, 80] on div at bounding box center [52, 78] width 9 height 36
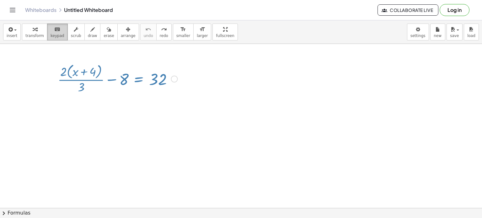
click at [54, 32] on icon "keyboard" at bounding box center [57, 30] width 6 height 8
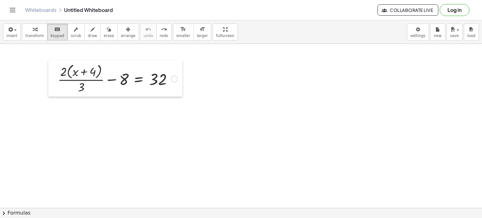
click at [57, 80] on div at bounding box center [52, 78] width 9 height 36
click at [59, 80] on div at bounding box center [118, 78] width 126 height 33
click at [59, 75] on div at bounding box center [118, 78] width 126 height 33
click at [58, 79] on div at bounding box center [118, 78] width 126 height 33
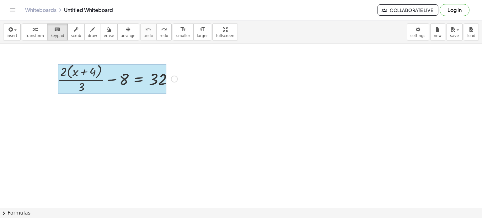
click at [129, 80] on div at bounding box center [112, 79] width 109 height 30
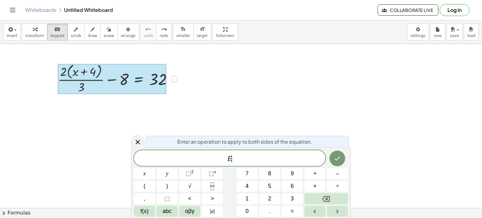
click at [59, 77] on div at bounding box center [112, 79] width 109 height 30
click at [258, 157] on span "E" at bounding box center [229, 158] width 191 height 9
click at [140, 140] on icon at bounding box center [138, 142] width 8 height 8
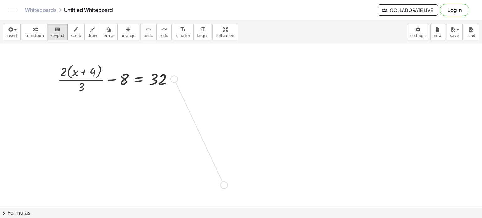
drag, startPoint x: 174, startPoint y: 81, endPoint x: 224, endPoint y: 187, distance: 117.2
drag, startPoint x: 126, startPoint y: 77, endPoint x: 185, endPoint y: 77, distance: 59.0
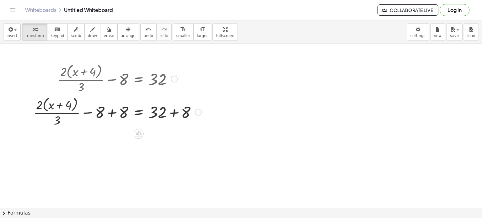
click at [165, 112] on div at bounding box center [117, 111] width 174 height 33
click at [171, 112] on div at bounding box center [117, 111] width 174 height 33
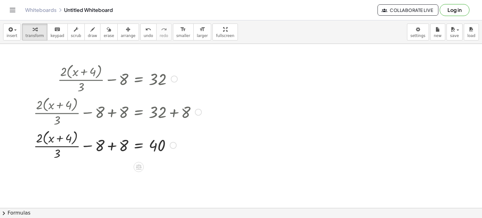
click at [112, 146] on div at bounding box center [117, 144] width 174 height 33
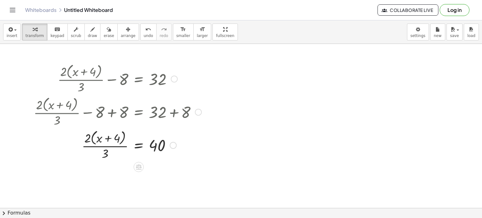
click at [103, 144] on div at bounding box center [117, 144] width 174 height 33
click at [145, 148] on div at bounding box center [117, 144] width 174 height 33
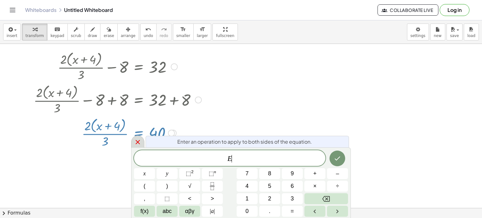
scroll to position [13, 0]
click at [140, 140] on icon at bounding box center [138, 142] width 8 height 8
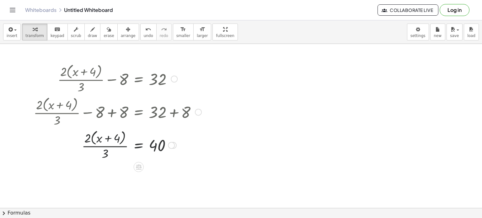
scroll to position [0, 0]
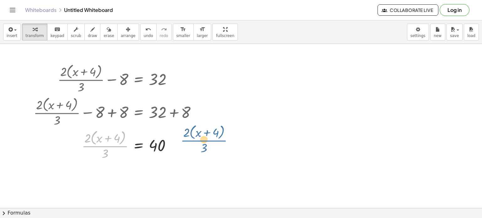
drag, startPoint x: 105, startPoint y: 143, endPoint x: 204, endPoint y: 137, distance: 99.3
click at [204, 137] on div at bounding box center [117, 144] width 174 height 33
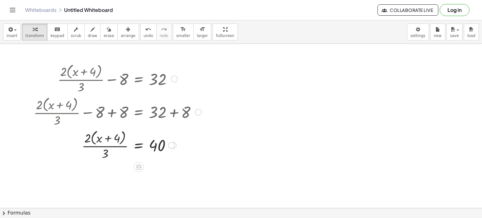
click at [171, 147] on div at bounding box center [171, 145] width 7 height 7
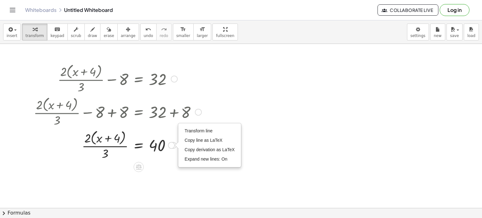
click at [169, 157] on div at bounding box center [117, 144] width 174 height 33
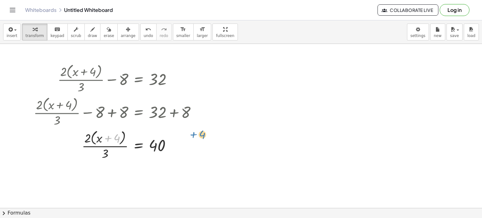
drag, startPoint x: 111, startPoint y: 143, endPoint x: 195, endPoint y: 141, distance: 84.4
click at [195, 141] on div at bounding box center [117, 144] width 174 height 33
click at [106, 138] on div at bounding box center [117, 144] width 174 height 33
click at [89, 140] on div at bounding box center [117, 144] width 174 height 33
drag, startPoint x: 99, startPoint y: 139, endPoint x: 77, endPoint y: 138, distance: 21.7
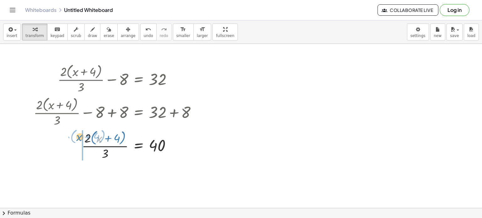
click at [77, 138] on div at bounding box center [117, 144] width 174 height 33
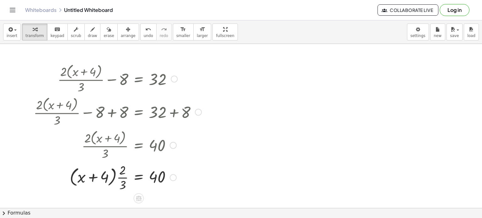
click at [99, 179] on div at bounding box center [117, 176] width 174 height 31
click at [125, 175] on div at bounding box center [117, 176] width 174 height 31
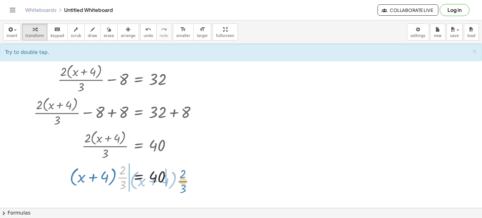
drag, startPoint x: 123, startPoint y: 178, endPoint x: 183, endPoint y: 179, distance: 60.6
click at [183, 179] on div at bounding box center [117, 176] width 174 height 31
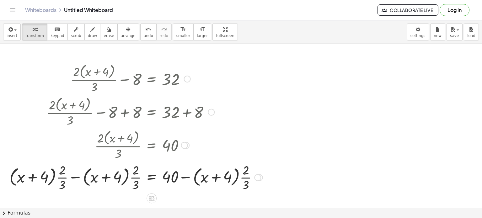
click at [197, 176] on div at bounding box center [135, 176] width 259 height 31
click at [181, 178] on div at bounding box center [135, 176] width 259 height 31
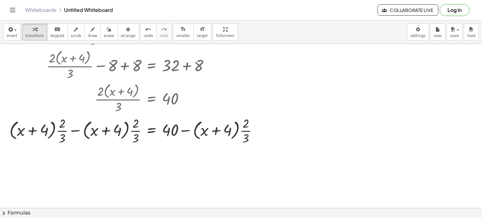
scroll to position [48, 0]
click at [117, 130] on div at bounding box center [135, 129] width 259 height 31
click at [102, 129] on div at bounding box center [135, 129] width 259 height 31
click at [134, 131] on div at bounding box center [135, 129] width 259 height 31
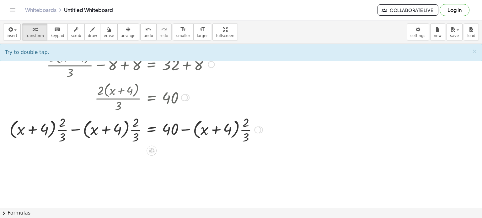
click at [71, 128] on div at bounding box center [135, 129] width 259 height 31
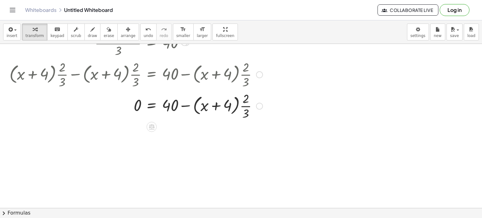
scroll to position [104, 0]
click at [173, 105] on div at bounding box center [135, 104] width 259 height 31
click at [155, 104] on div at bounding box center [135, 104] width 259 height 31
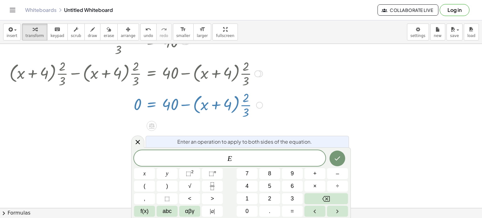
click at [188, 107] on div at bounding box center [135, 104] width 259 height 31
click at [136, 141] on icon at bounding box center [138, 142] width 8 height 8
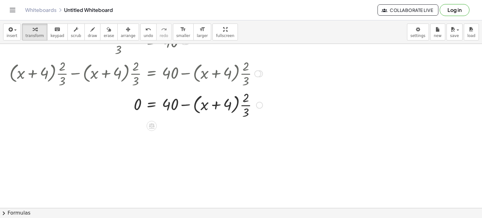
click at [187, 104] on div at bounding box center [135, 104] width 259 height 31
click at [204, 106] on div at bounding box center [135, 104] width 259 height 31
click at [220, 105] on div at bounding box center [135, 104] width 259 height 31
click at [240, 105] on div at bounding box center [135, 104] width 259 height 31
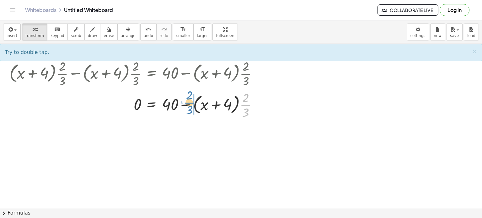
drag, startPoint x: 244, startPoint y: 105, endPoint x: 188, endPoint y: 103, distance: 56.5
click at [188, 103] on div at bounding box center [135, 104] width 259 height 31
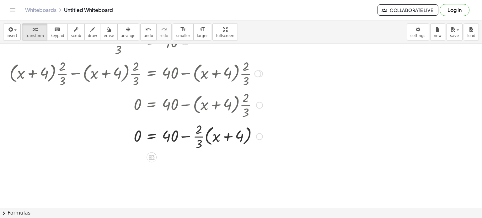
click at [186, 137] on div at bounding box center [135, 135] width 259 height 31
click at [200, 136] on div at bounding box center [135, 135] width 259 height 31
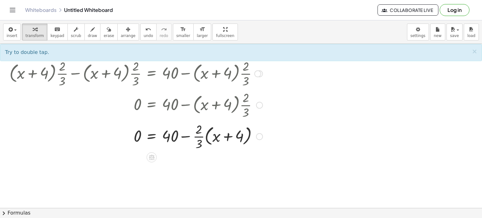
click at [200, 136] on div at bounding box center [135, 135] width 259 height 31
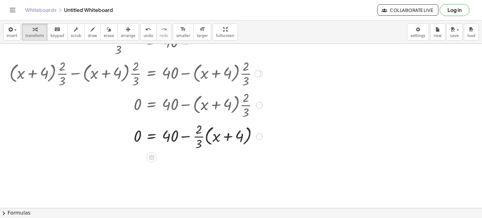
click at [200, 136] on div at bounding box center [135, 135] width 259 height 31
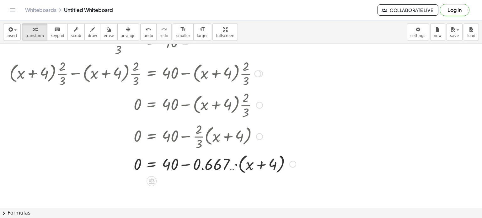
click at [186, 165] on div at bounding box center [152, 164] width 293 height 24
click at [235, 168] on div at bounding box center [152, 164] width 293 height 24
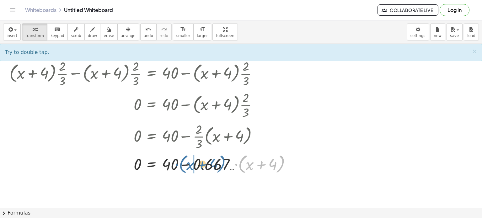
drag, startPoint x: 235, startPoint y: 166, endPoint x: 184, endPoint y: 166, distance: 51.1
click at [184, 166] on div at bounding box center [152, 164] width 293 height 24
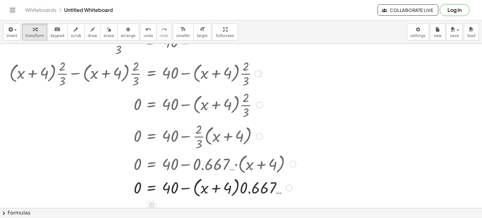
click at [210, 190] on div at bounding box center [152, 187] width 293 height 24
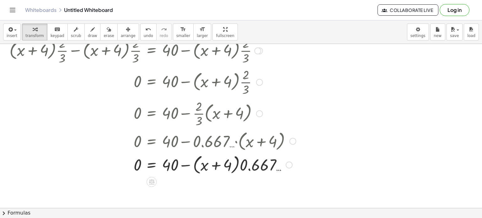
scroll to position [128, 0]
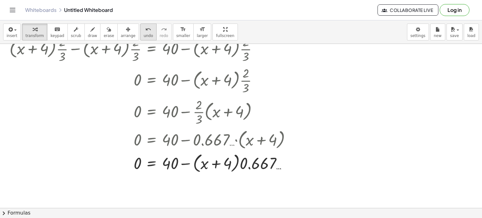
click at [145, 29] on icon "undo" at bounding box center [148, 30] width 6 height 8
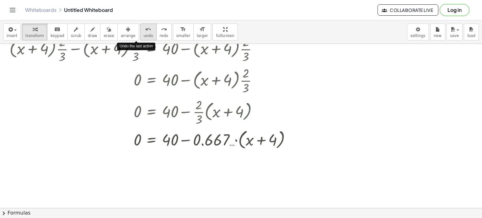
click at [145, 29] on icon "undo" at bounding box center [148, 30] width 6 height 8
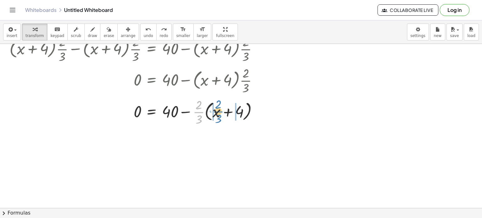
drag, startPoint x: 199, startPoint y: 110, endPoint x: 219, endPoint y: 109, distance: 19.8
click at [219, 109] on div at bounding box center [135, 111] width 259 height 31
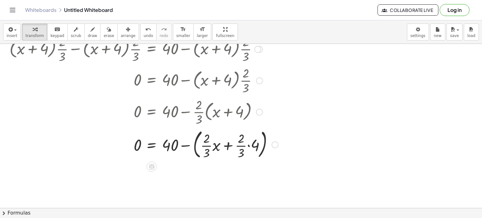
click at [214, 147] on div at bounding box center [143, 144] width 275 height 34
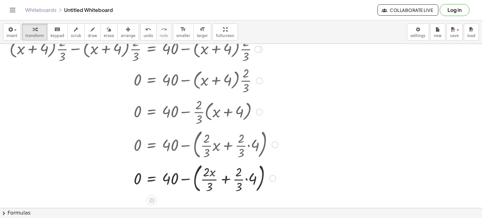
click at [228, 180] on div at bounding box center [143, 178] width 275 height 34
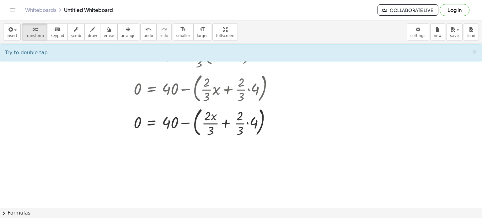
scroll to position [186, 0]
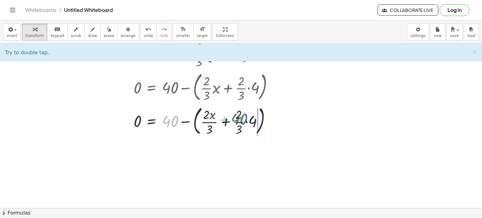
drag, startPoint x: 175, startPoint y: 120, endPoint x: 252, endPoint y: 117, distance: 76.9
click at [252, 117] on div at bounding box center [143, 121] width 275 height 34
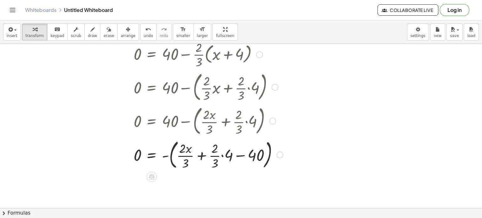
click at [239, 157] on div at bounding box center [146, 154] width 280 height 34
click at [203, 156] on div at bounding box center [146, 154] width 280 height 34
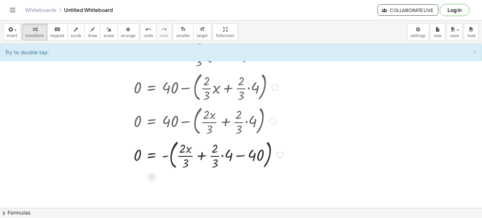
click at [203, 156] on div at bounding box center [146, 154] width 280 height 34
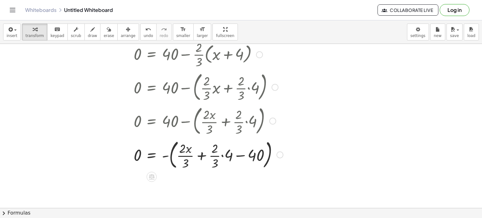
click at [203, 156] on div at bounding box center [146, 154] width 280 height 34
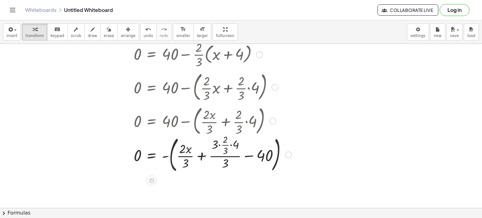
click at [233, 156] on div at bounding box center [150, 154] width 288 height 41
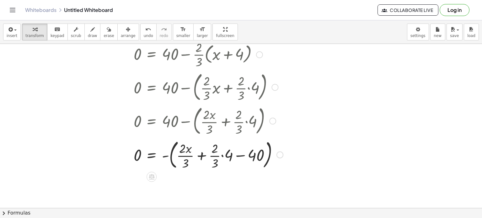
click at [241, 156] on div at bounding box center [146, 154] width 280 height 34
drag, startPoint x: 253, startPoint y: 155, endPoint x: 198, endPoint y: 155, distance: 55.5
click at [198, 155] on div at bounding box center [146, 154] width 280 height 34
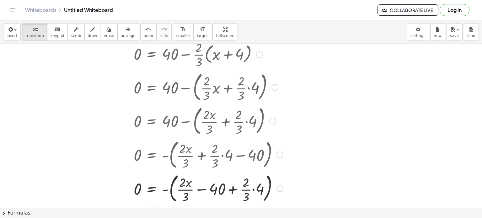
click at [201, 189] on div at bounding box center [146, 188] width 280 height 34
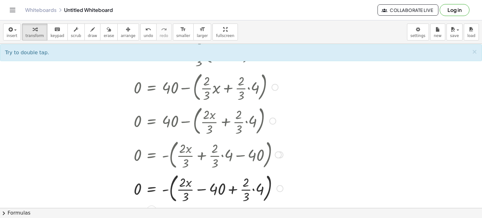
click at [202, 189] on div at bounding box center [146, 188] width 280 height 34
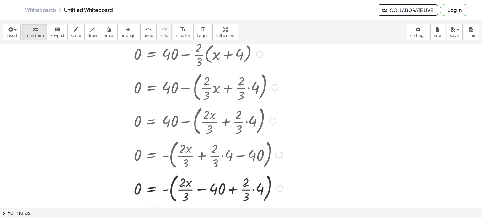
click at [202, 189] on div at bounding box center [146, 188] width 280 height 34
click at [203, 189] on div at bounding box center [151, 188] width 290 height 34
click at [203, 185] on div at bounding box center [147, 188] width 282 height 34
click at [198, 181] on div at bounding box center [147, 188] width 282 height 34
click at [231, 189] on div at bounding box center [147, 188] width 282 height 34
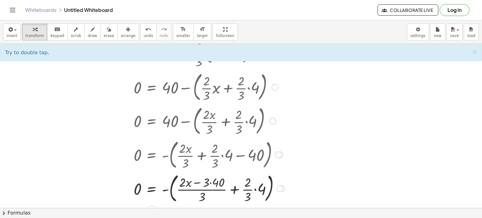
click at [236, 189] on div at bounding box center [147, 188] width 282 height 34
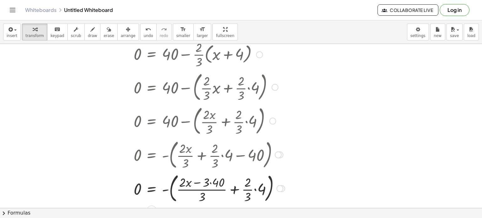
click at [236, 189] on div at bounding box center [147, 188] width 282 height 34
click at [259, 184] on div at bounding box center [151, 187] width 290 height 41
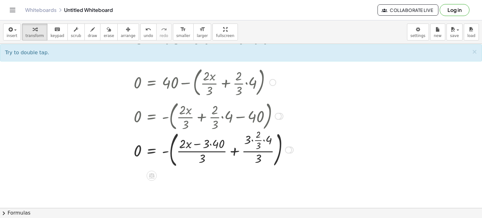
scroll to position [225, 0]
click at [209, 148] on div at bounding box center [151, 148] width 290 height 41
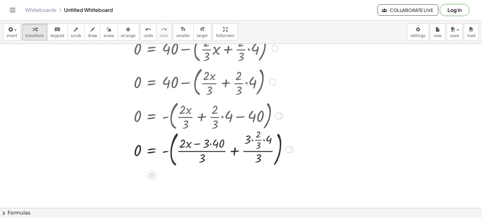
click at [199, 145] on div at bounding box center [151, 148] width 290 height 41
click at [206, 158] on div at bounding box center [151, 148] width 290 height 41
drag, startPoint x: 197, startPoint y: 160, endPoint x: 259, endPoint y: 162, distance: 62.5
click at [259, 162] on div at bounding box center [151, 148] width 290 height 41
drag, startPoint x: 257, startPoint y: 149, endPoint x: 294, endPoint y: 144, distance: 37.6
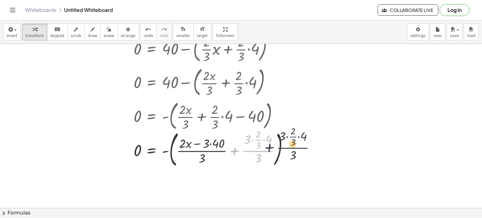
click at [294, 144] on div at bounding box center [151, 148] width 290 height 41
drag, startPoint x: 264, startPoint y: 147, endPoint x: 325, endPoint y: 153, distance: 61.8
click at [325, 153] on div "+ · 2 · ( + x + 4 ) · 3 − 8 = 32 + · 2 · ( + x + 4 ) · 3 − 8 + 8 = + 32 + 8 + ·…" at bounding box center [241, 65] width 482 height 493
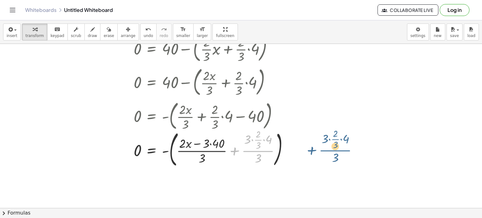
drag, startPoint x: 258, startPoint y: 150, endPoint x: 335, endPoint y: 149, distance: 77.5
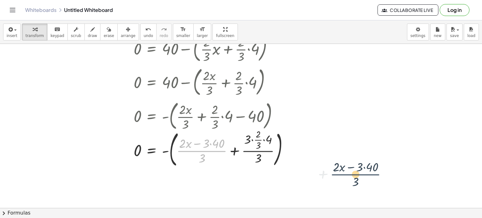
drag, startPoint x: 193, startPoint y: 151, endPoint x: 358, endPoint y: 171, distance: 166.5
click at [358, 171] on div "+ · 2 · ( + x + 4 ) · 3 − 8 = 32 + · 2 · ( + x + 4 ) · 3 − 8 + 8 = + 32 + 8 + ·…" at bounding box center [241, 65] width 482 height 493
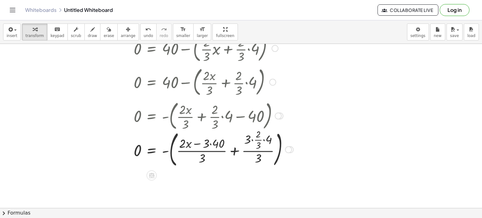
click at [239, 156] on div at bounding box center [151, 148] width 290 height 41
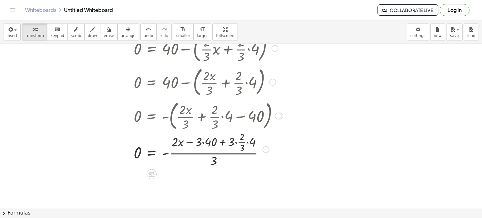
click at [222, 141] on div at bounding box center [146, 149] width 280 height 39
click at [187, 141] on div at bounding box center [146, 149] width 280 height 39
drag, startPoint x: 213, startPoint y: 162, endPoint x: 214, endPoint y: 146, distance: 16.0
click at [214, 146] on div at bounding box center [146, 149] width 280 height 39
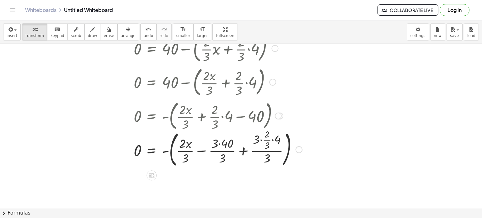
click at [202, 150] on div at bounding box center [155, 148] width 299 height 41
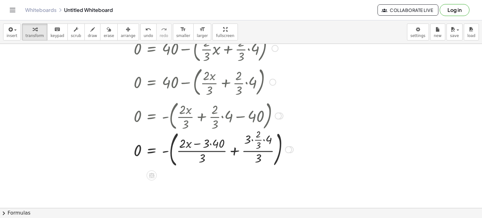
click at [236, 150] on div at bounding box center [151, 148] width 290 height 41
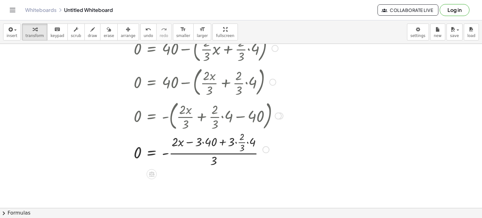
click at [239, 141] on div at bounding box center [146, 149] width 280 height 39
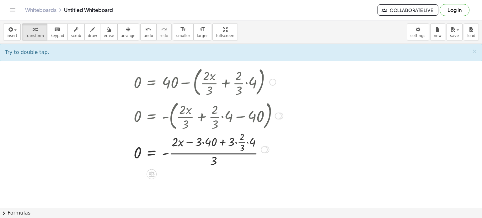
click at [241, 143] on div at bounding box center [146, 149] width 280 height 39
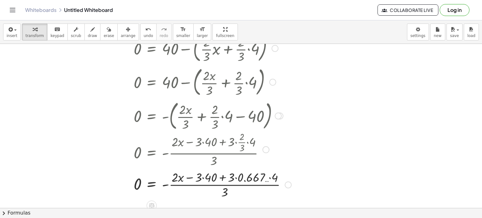
click at [224, 178] on div at bounding box center [150, 183] width 288 height 31
click at [187, 178] on div at bounding box center [150, 183] width 288 height 31
